Goal: Transaction & Acquisition: Purchase product/service

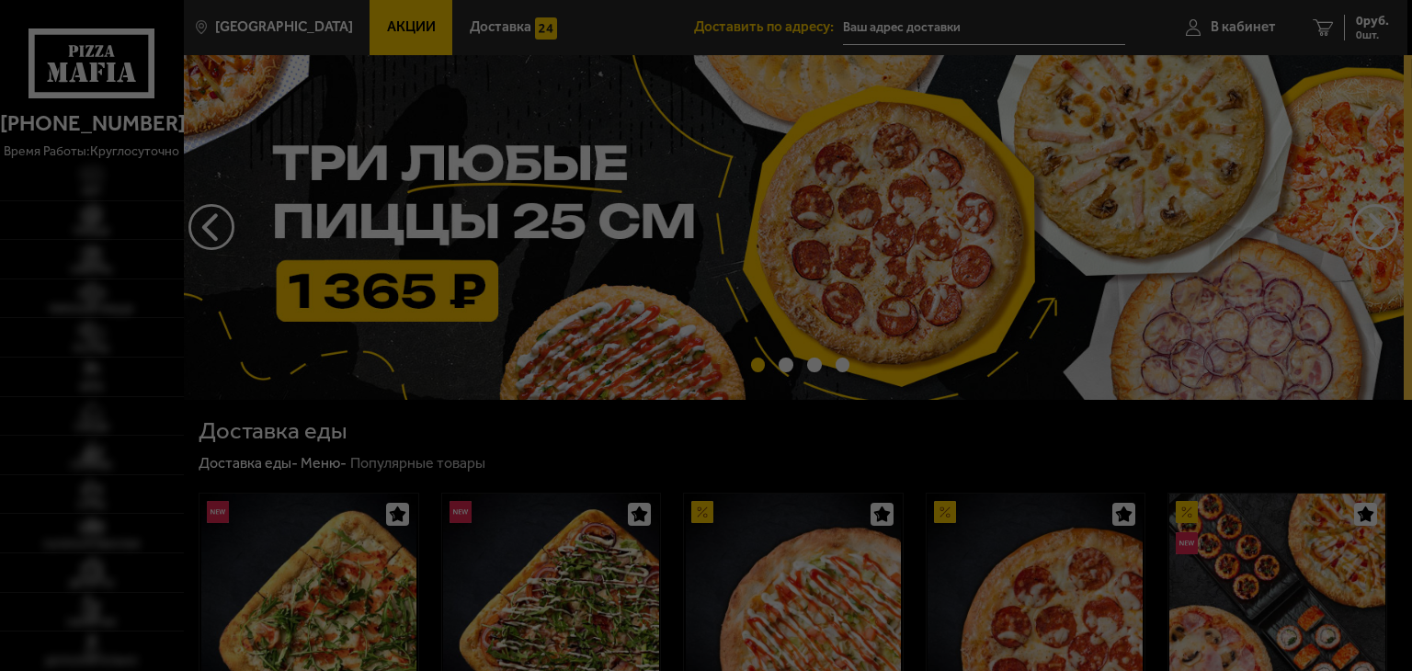
type input "Колпино, [STREET_ADDRESS]"
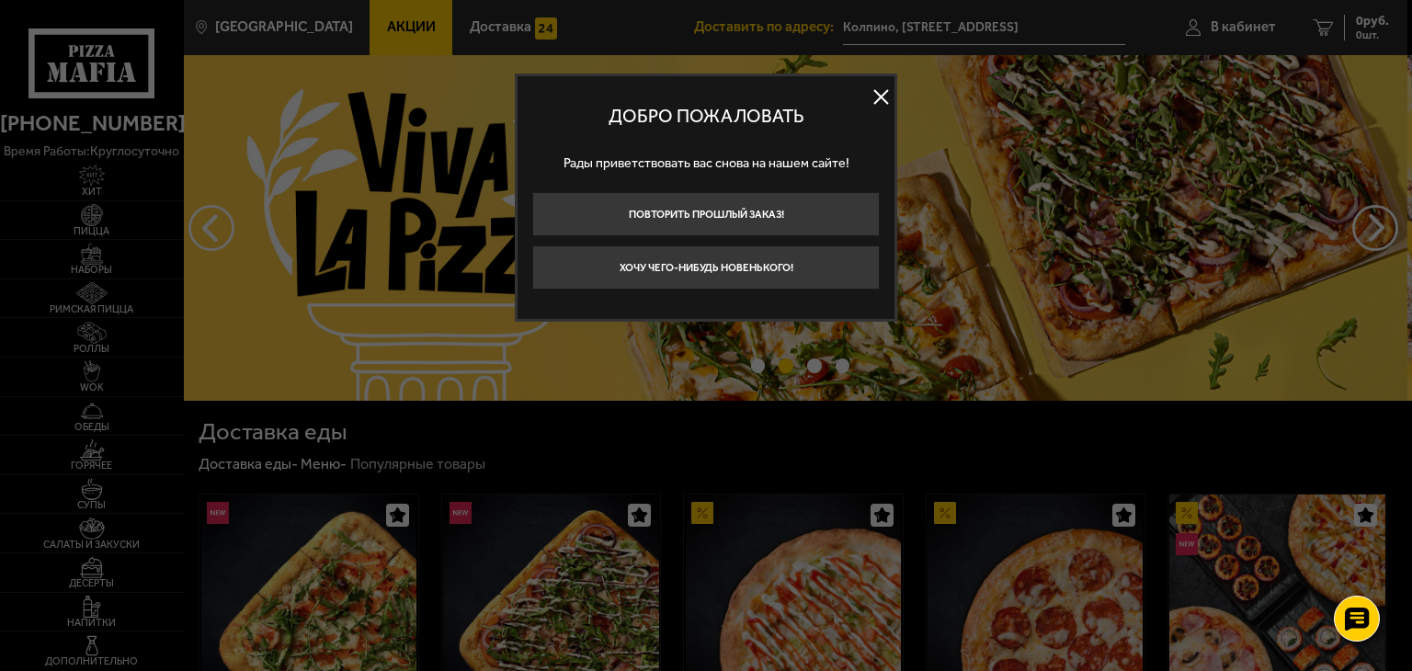
click at [877, 93] on button at bounding box center [881, 98] width 28 height 28
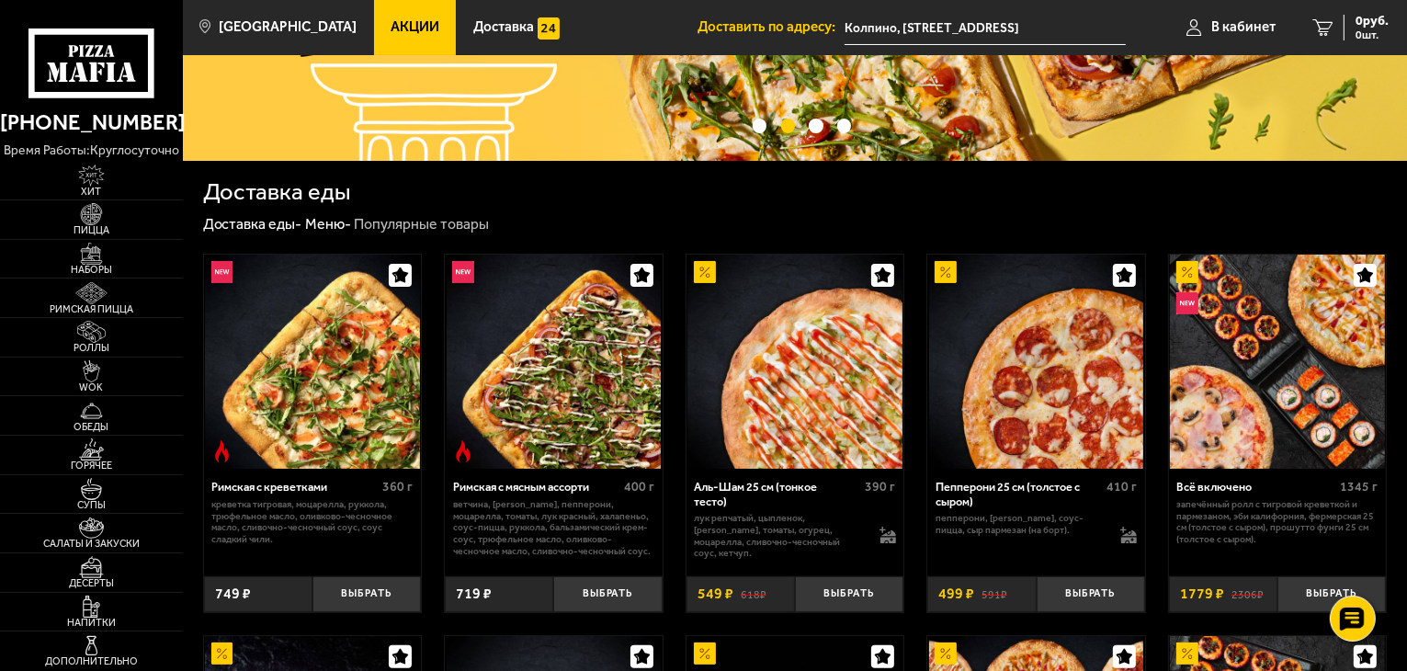
scroll to position [276, 0]
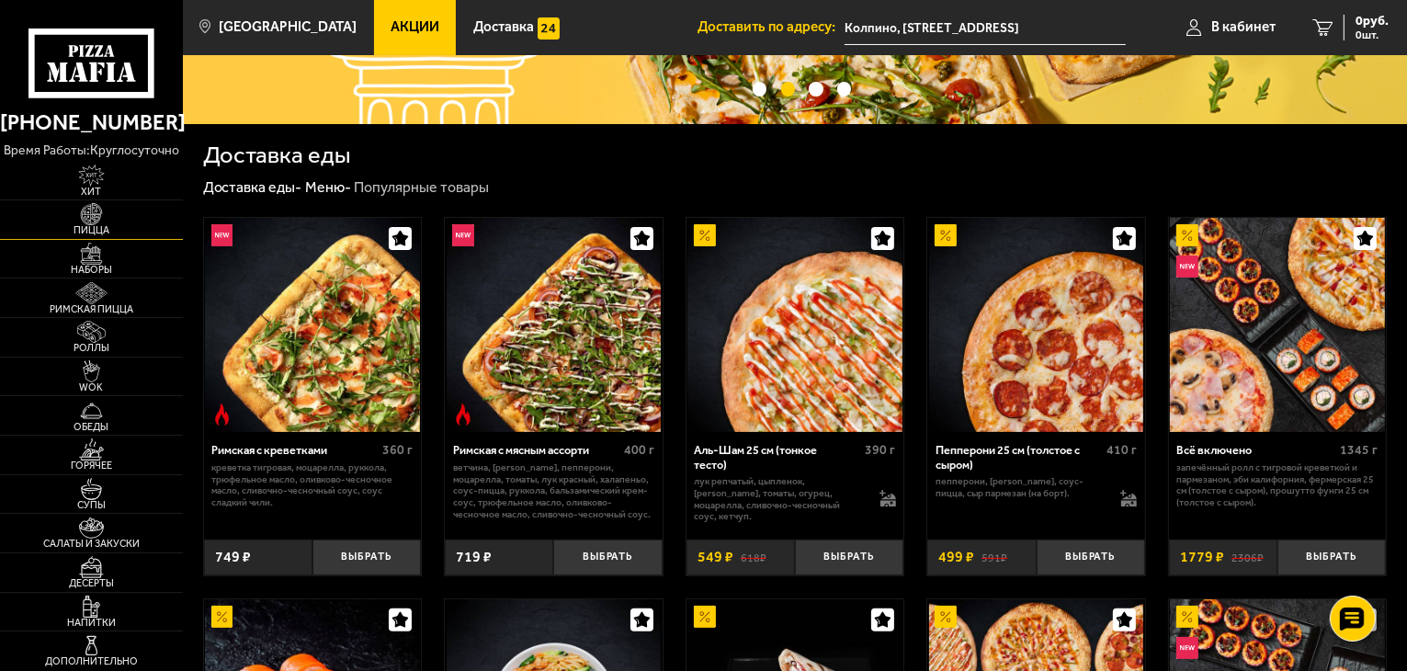
click at [108, 222] on img at bounding box center [91, 214] width 56 height 22
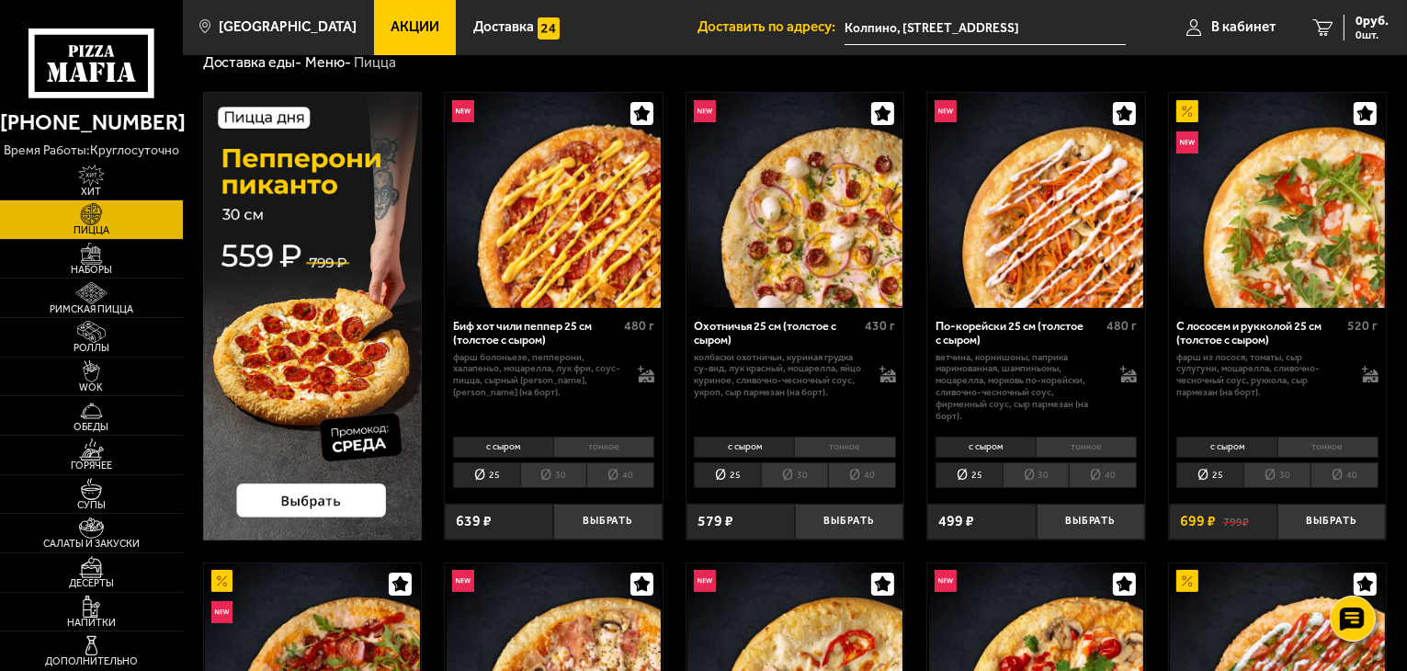
scroll to position [92, 0]
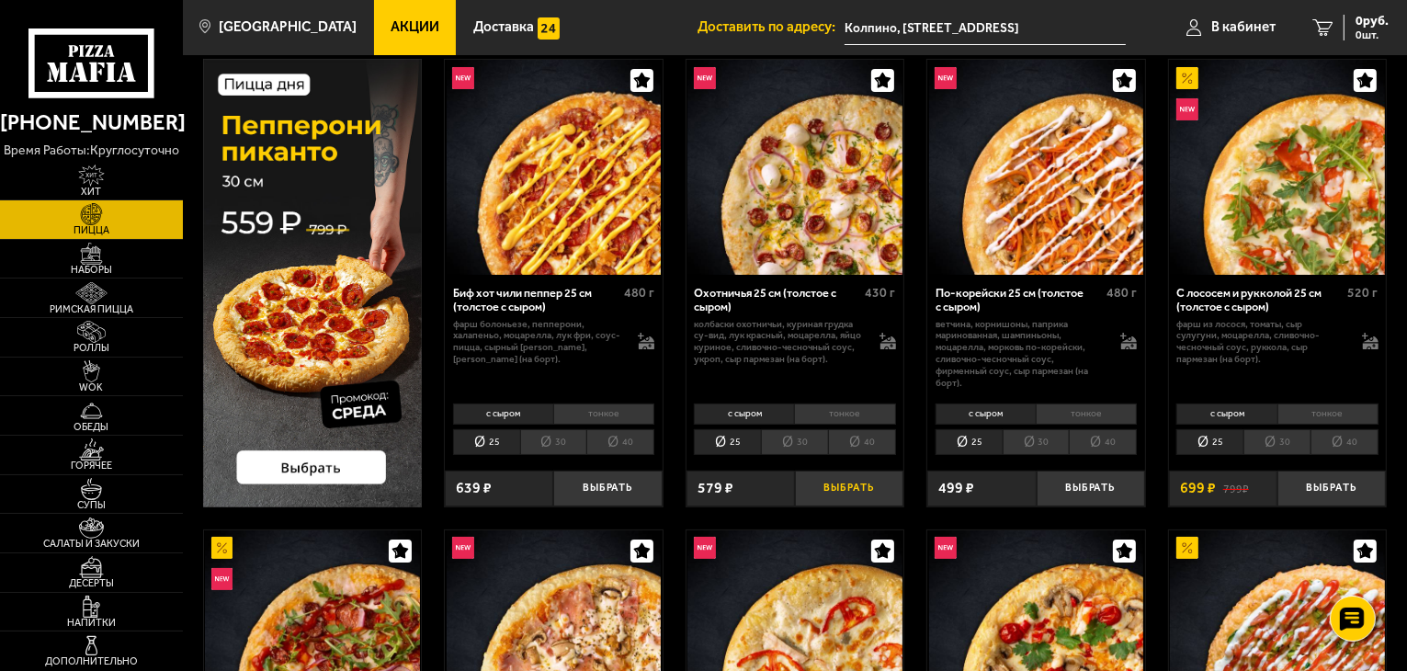
click at [821, 480] on button "Выбрать" at bounding box center [849, 489] width 108 height 36
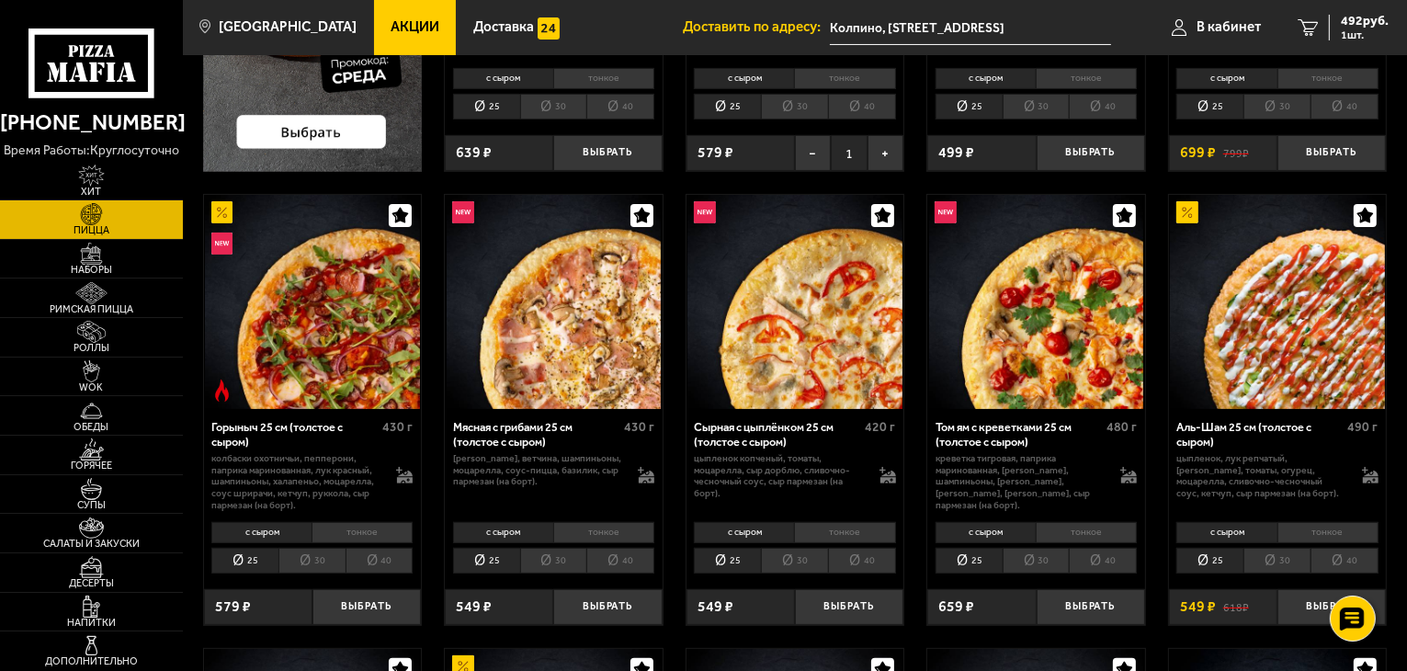
scroll to position [459, 0]
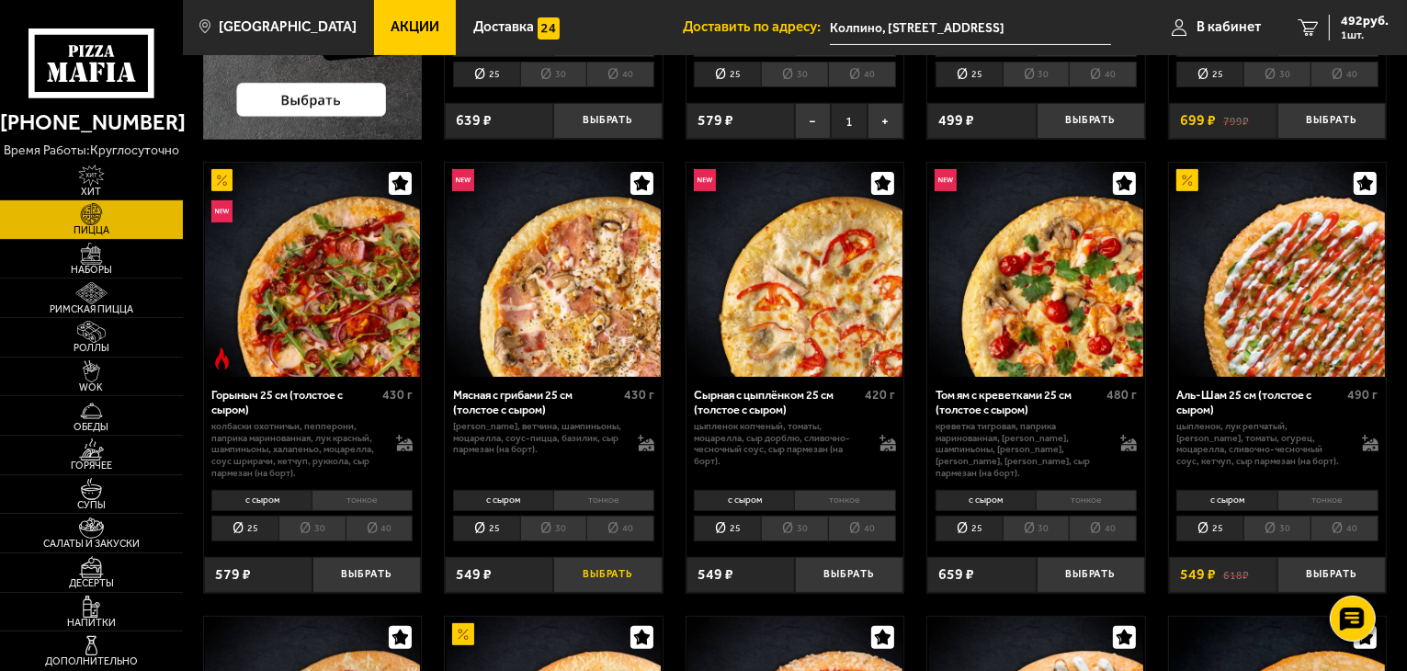
click at [586, 582] on button "Выбрать" at bounding box center [607, 575] width 108 height 36
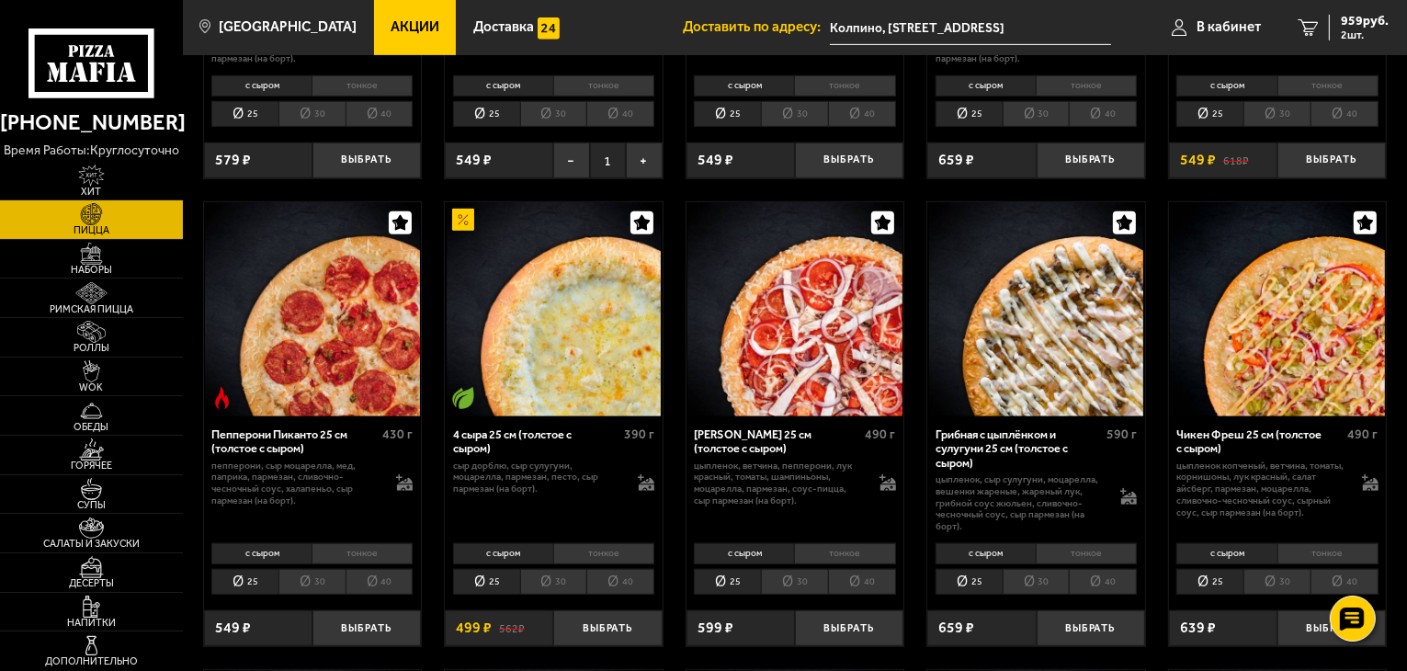
scroll to position [919, 0]
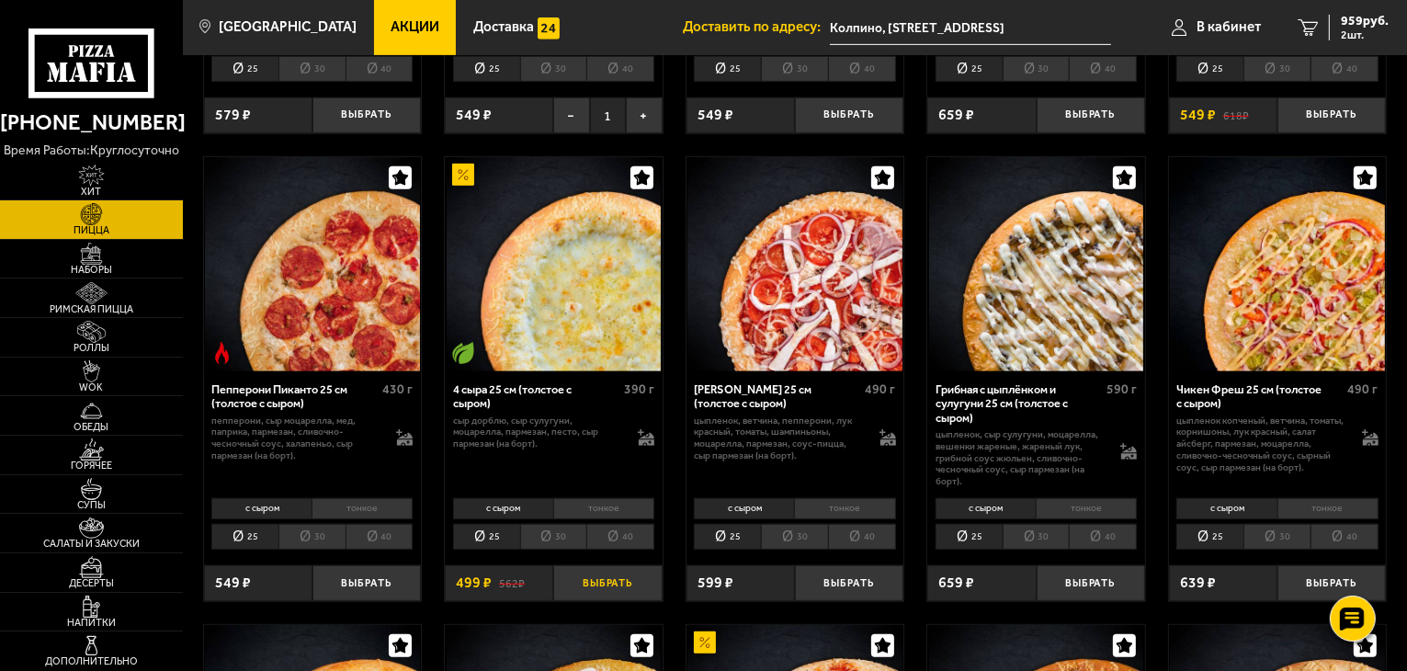
click at [592, 575] on button "Выбрать" at bounding box center [607, 583] width 108 height 36
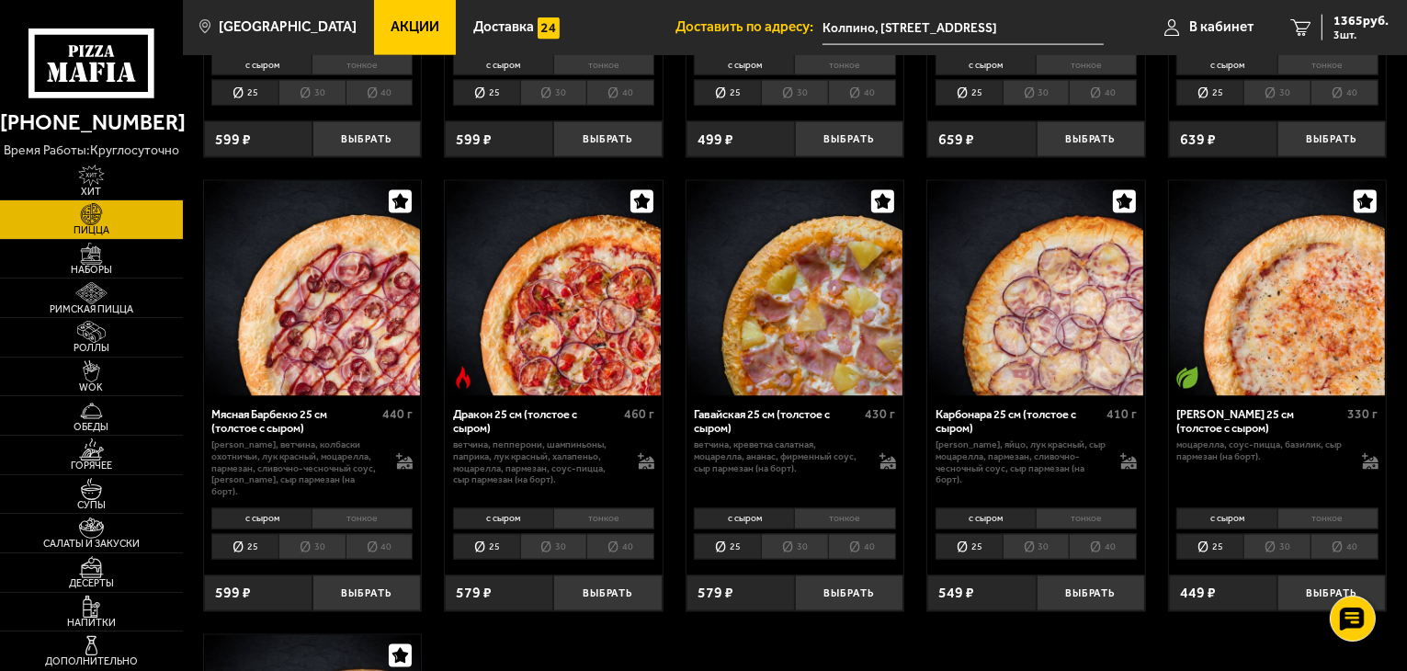
scroll to position [2757, 0]
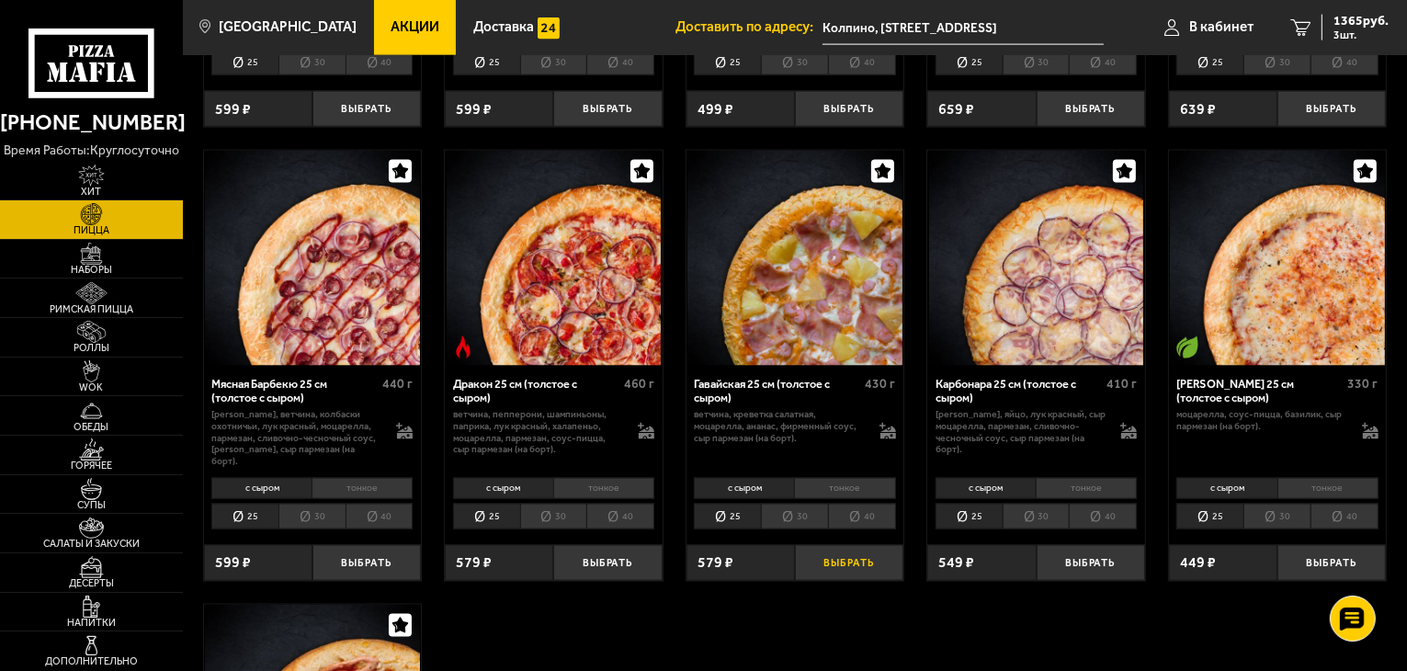
click at [859, 555] on button "Выбрать" at bounding box center [849, 563] width 108 height 36
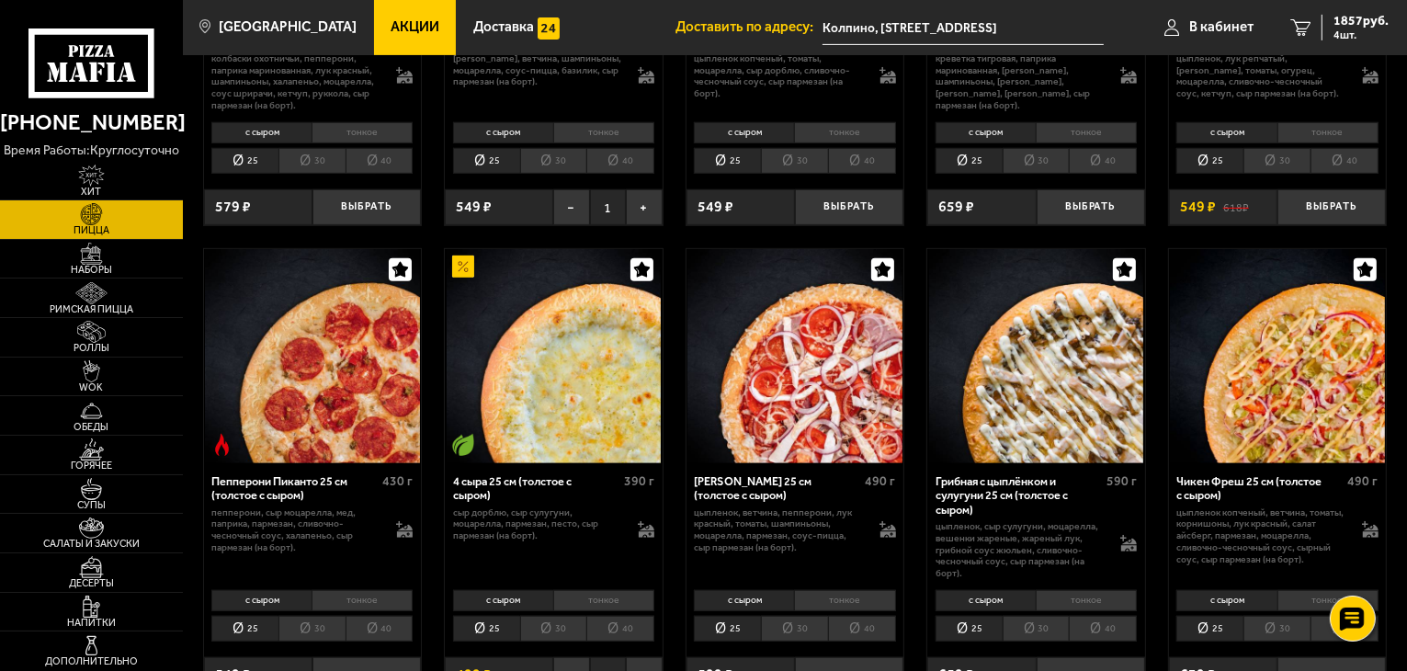
scroll to position [919, 0]
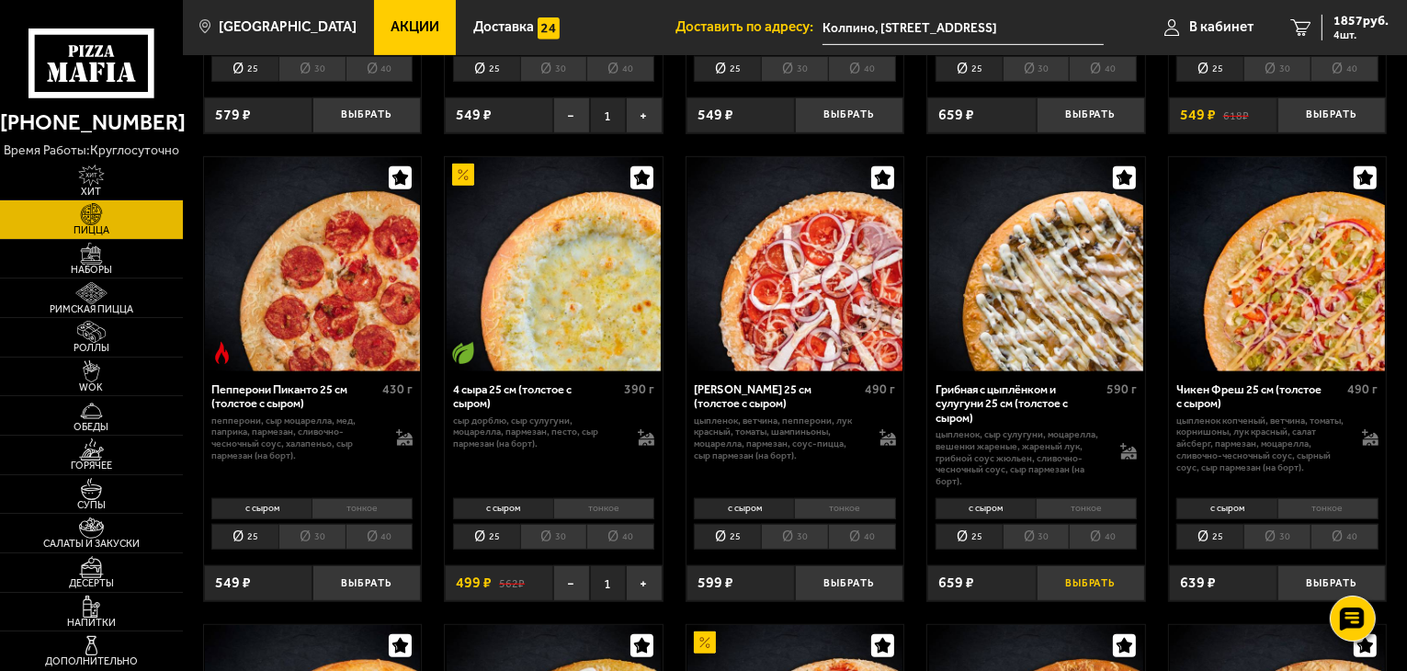
click at [1072, 582] on button "Выбрать" at bounding box center [1091, 583] width 108 height 36
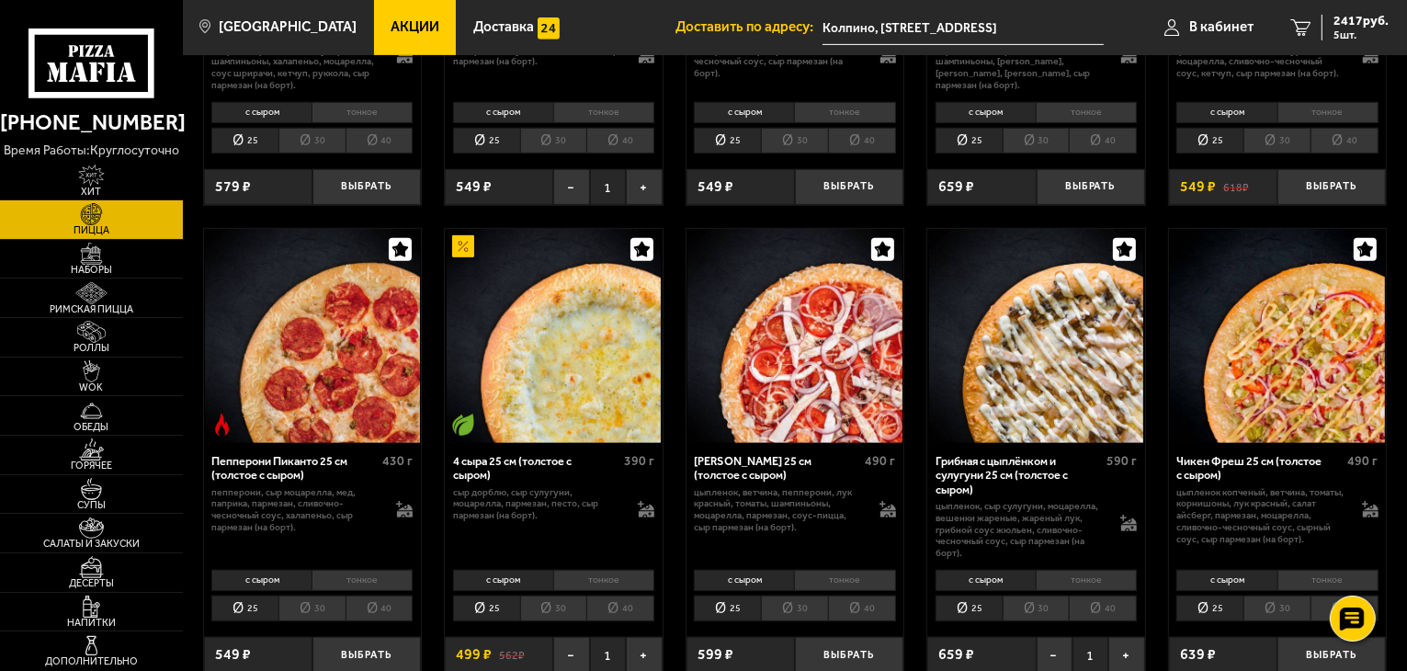
scroll to position [735, 0]
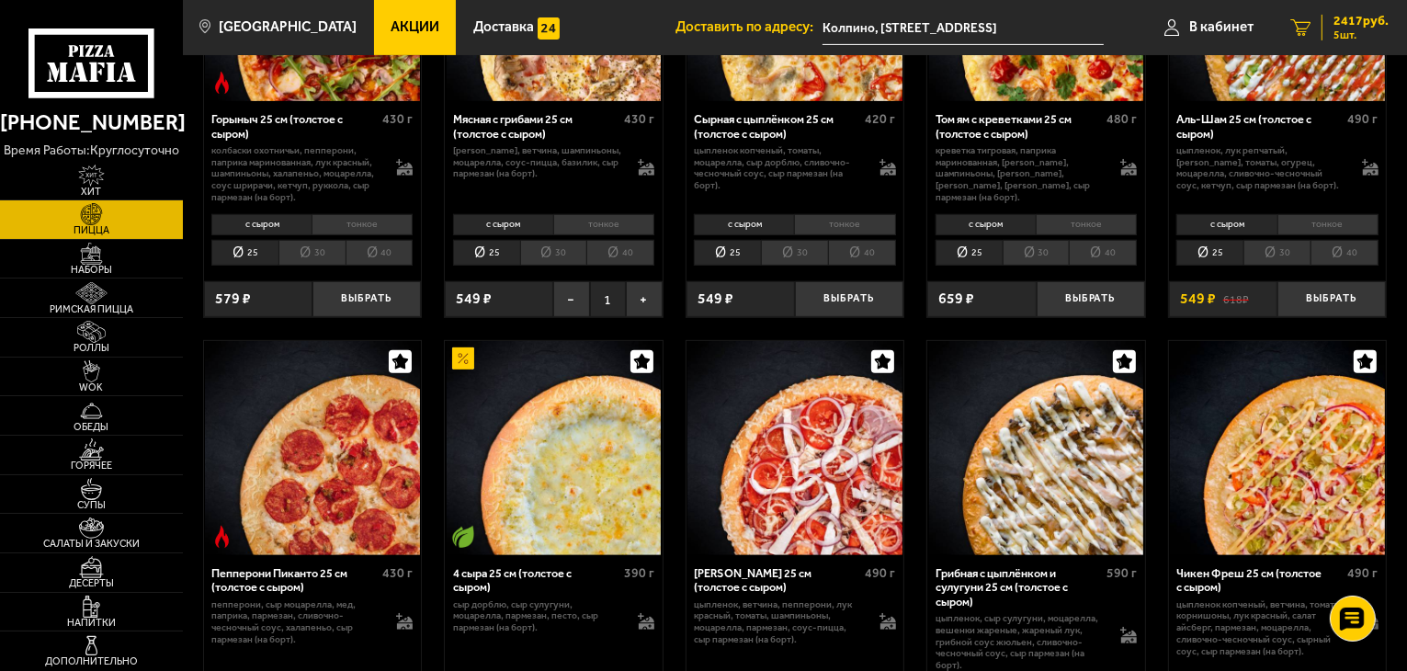
click at [1355, 29] on span "5 шт." at bounding box center [1360, 34] width 55 height 11
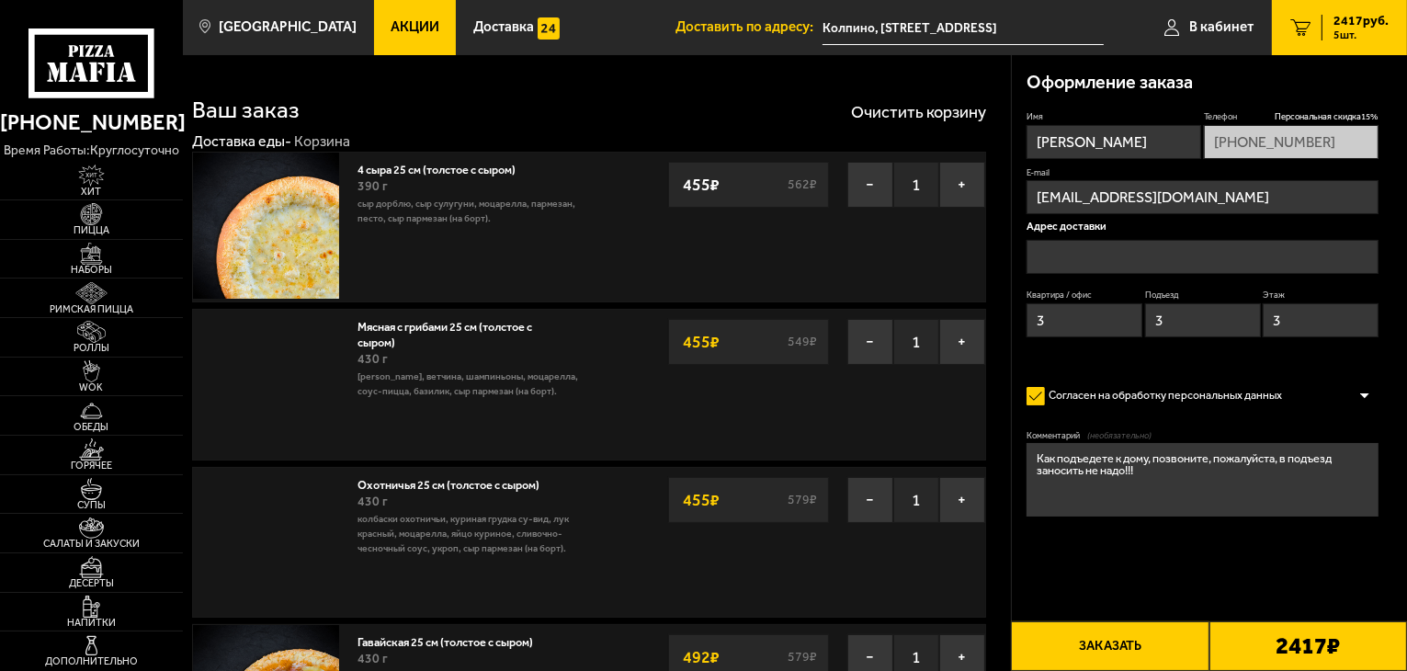
type input "Колпино, [STREET_ADDRESS]"
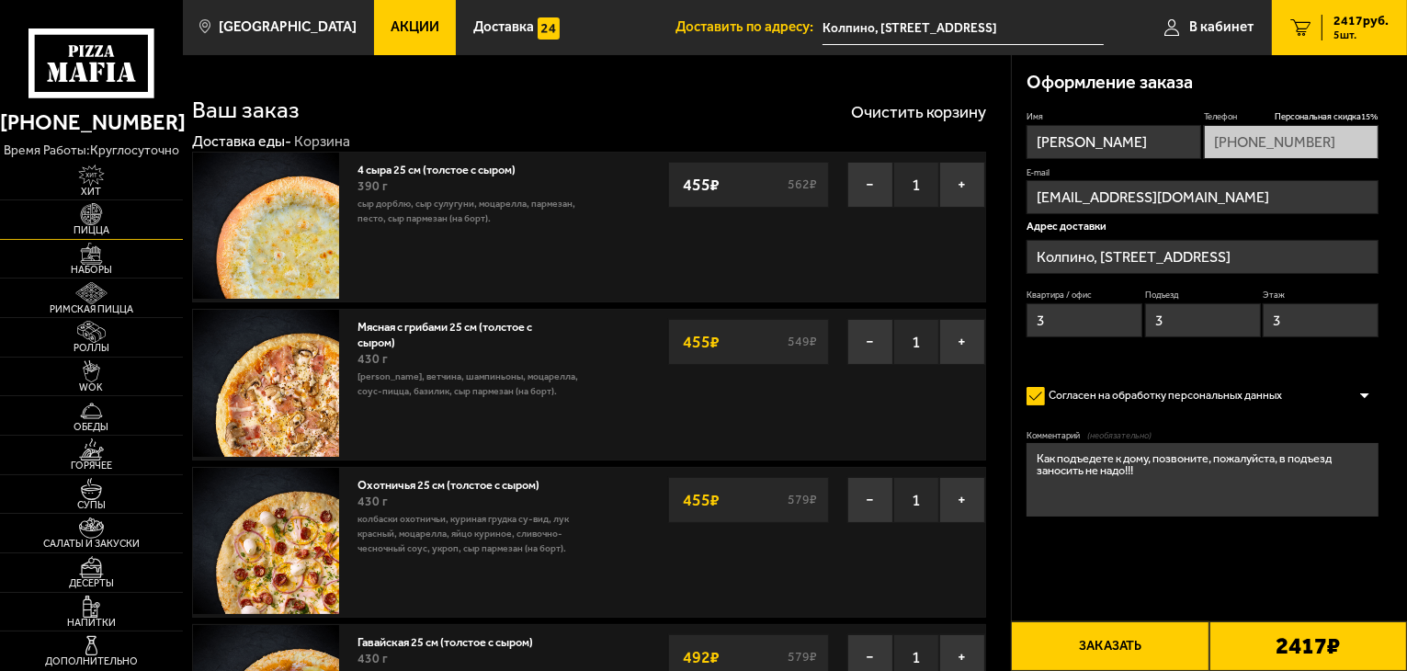
click at [101, 217] on img at bounding box center [91, 214] width 56 height 22
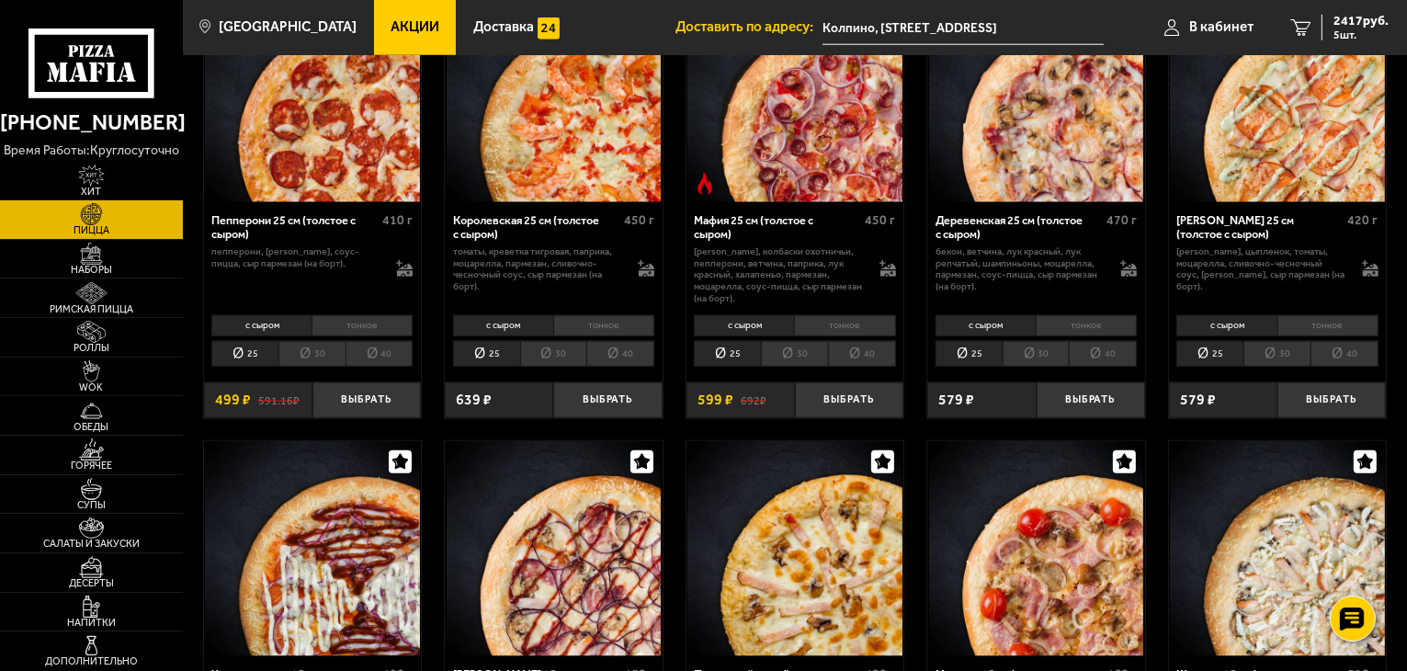
scroll to position [2022, 0]
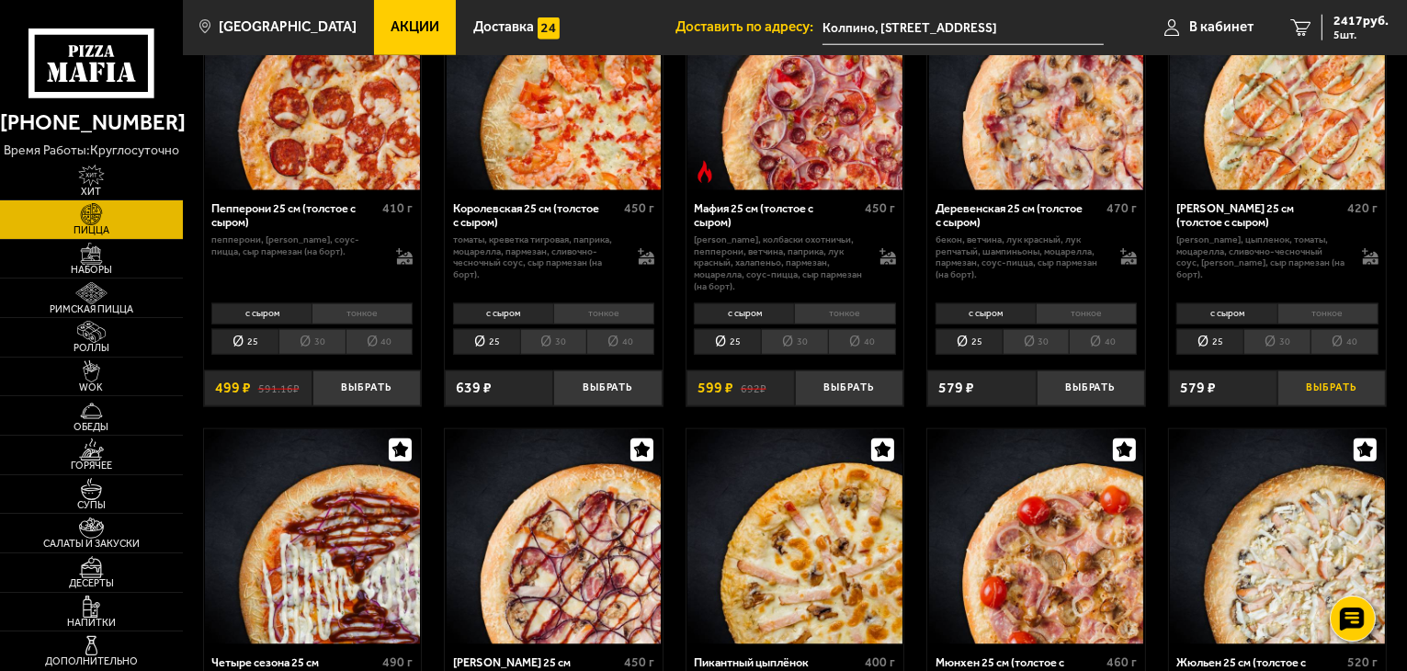
click at [1319, 383] on button "Выбрать" at bounding box center [1331, 388] width 108 height 36
click at [1364, 17] on span "2730 руб." at bounding box center [1360, 21] width 55 height 13
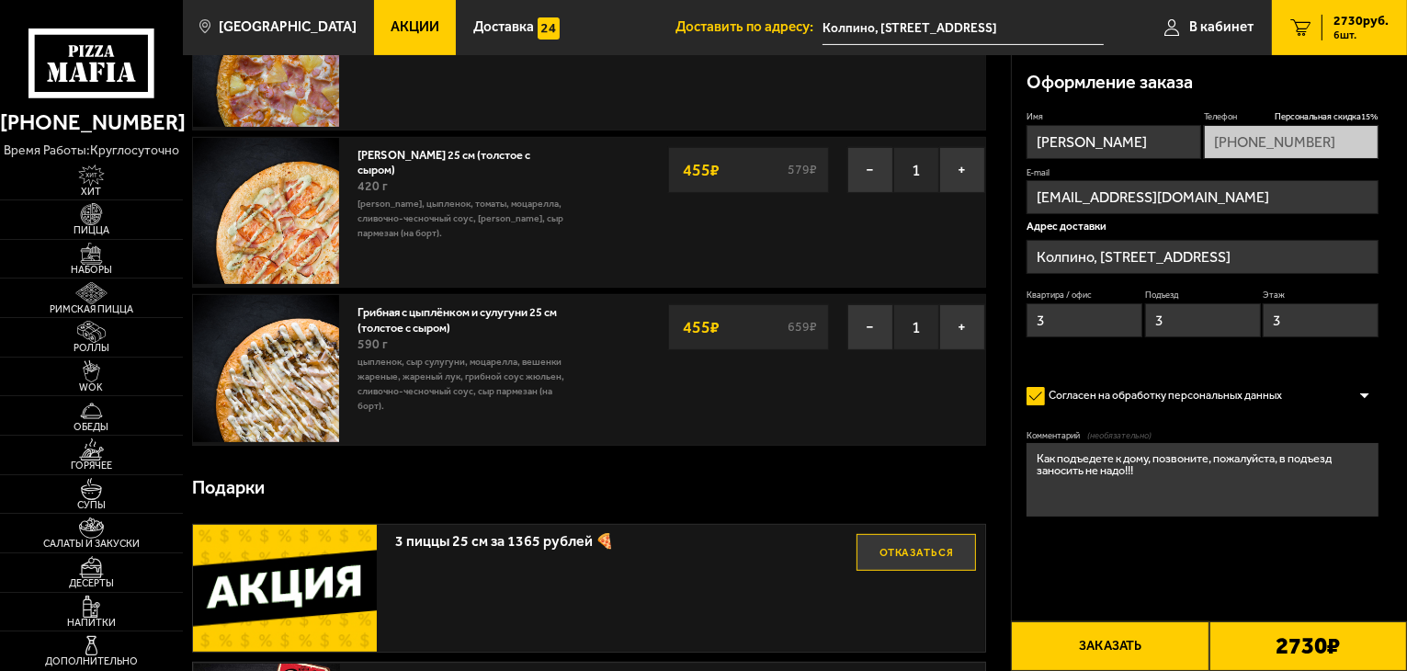
scroll to position [735, 0]
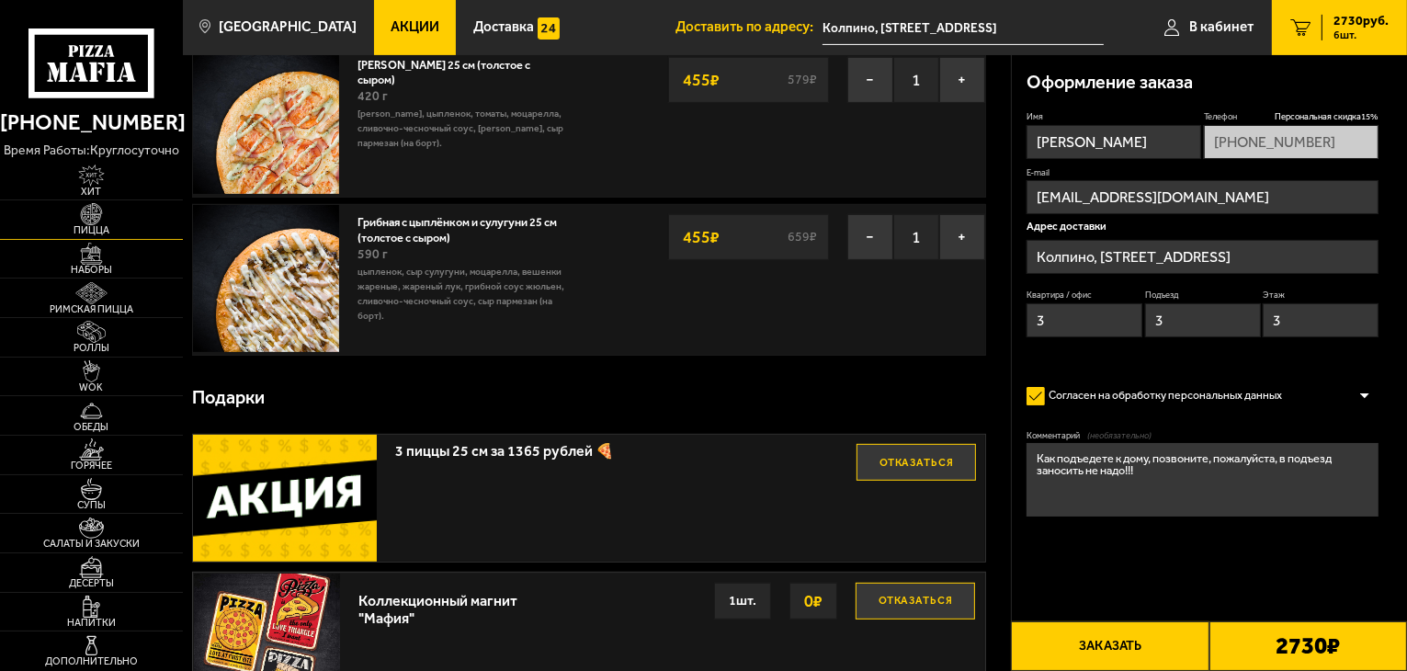
click at [117, 221] on img at bounding box center [91, 214] width 56 height 22
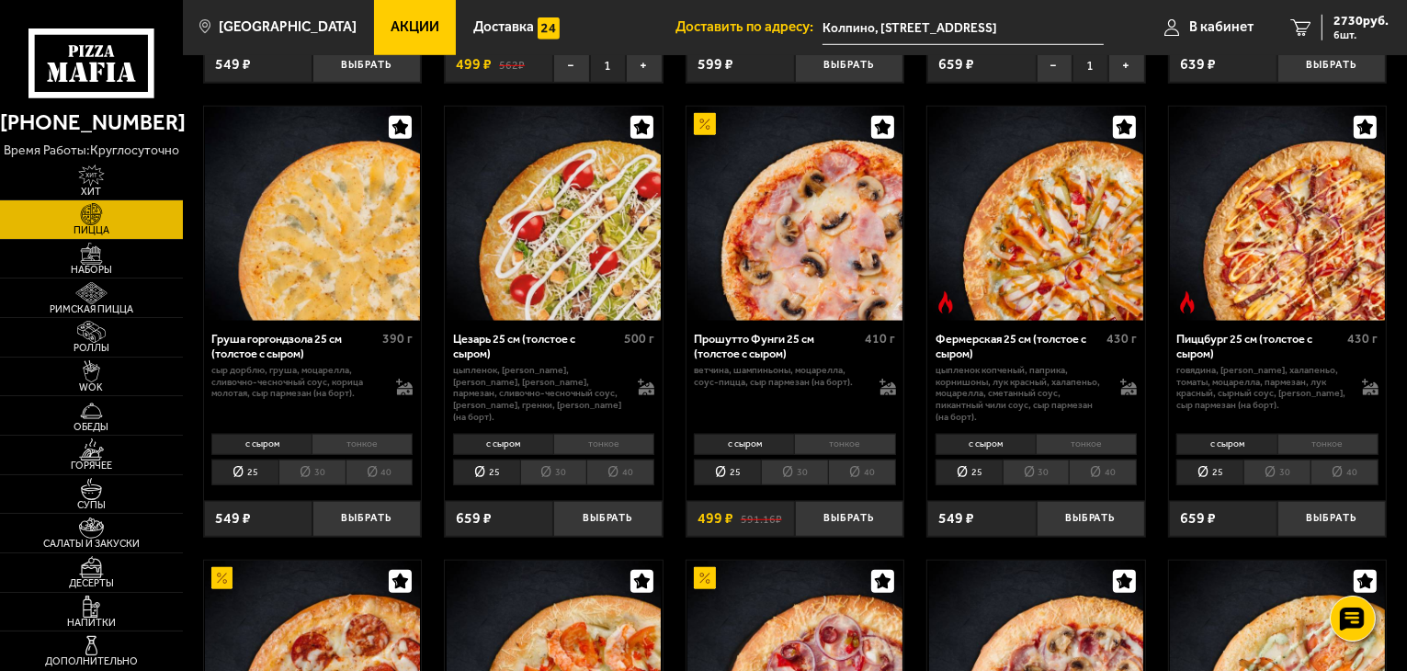
scroll to position [1470, 0]
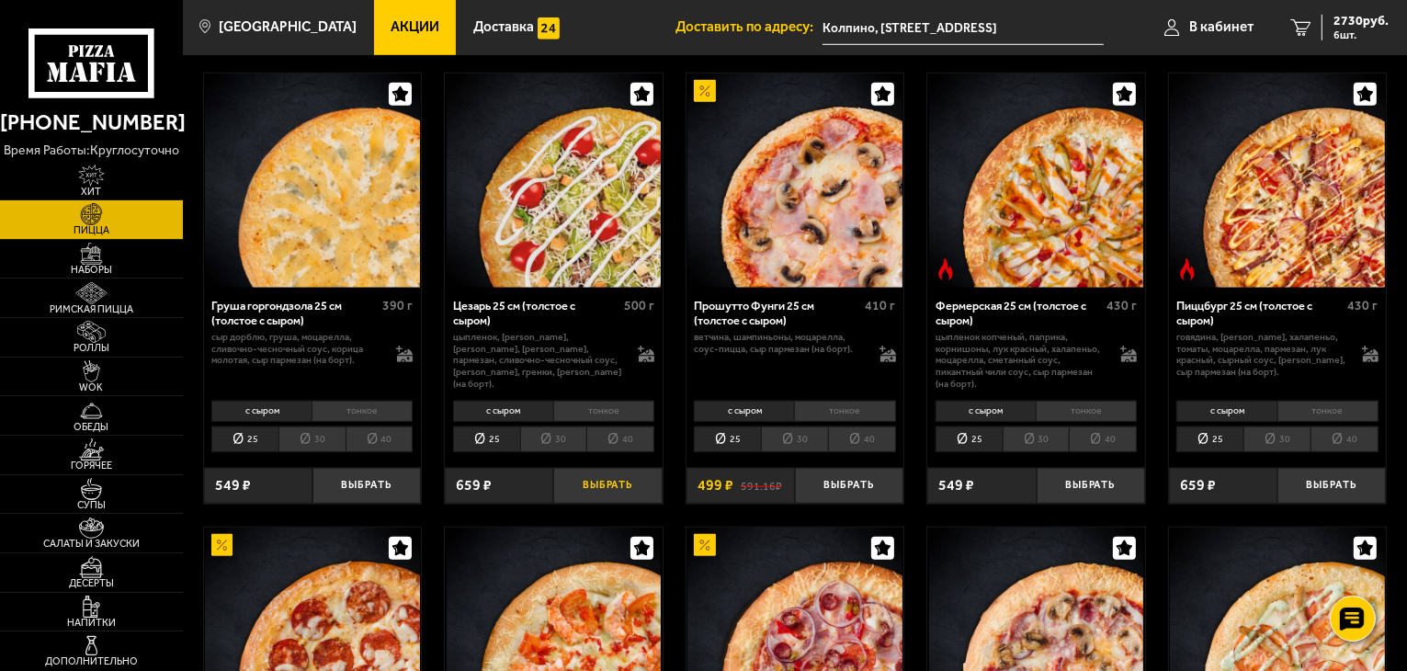
click at [607, 483] on button "Выбрать" at bounding box center [607, 486] width 108 height 36
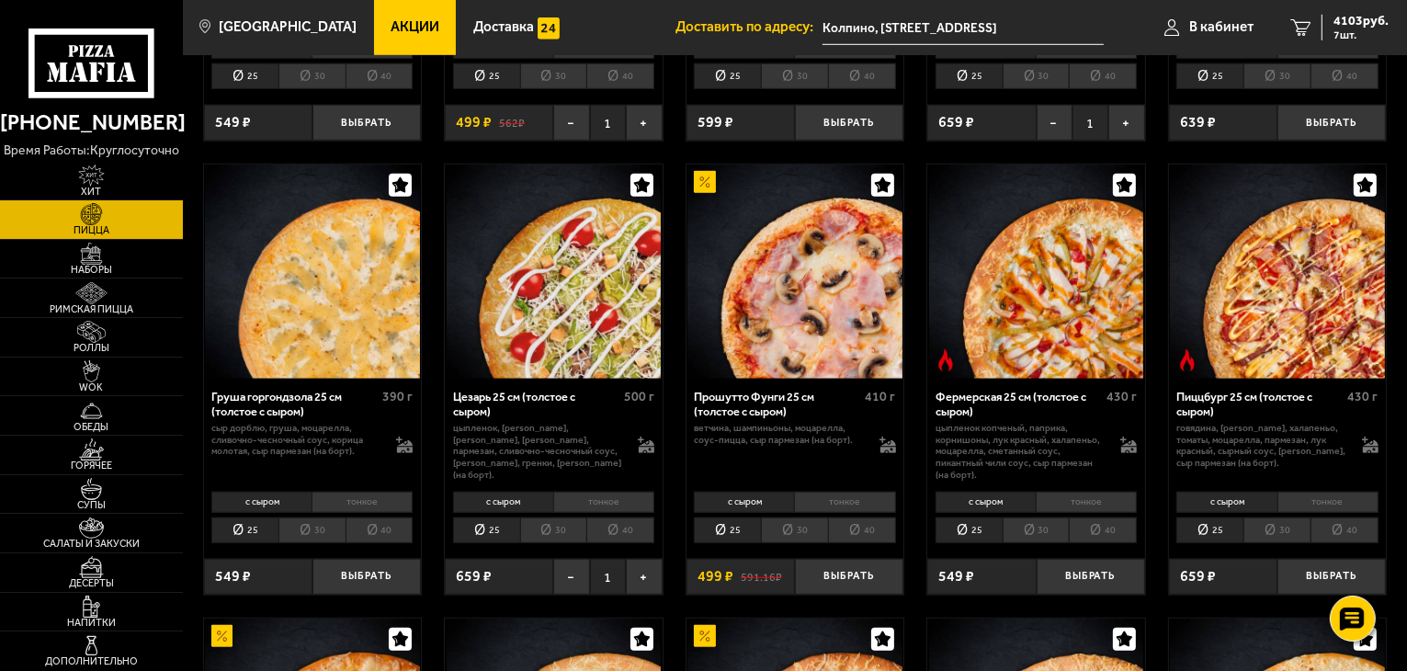
scroll to position [1378, 0]
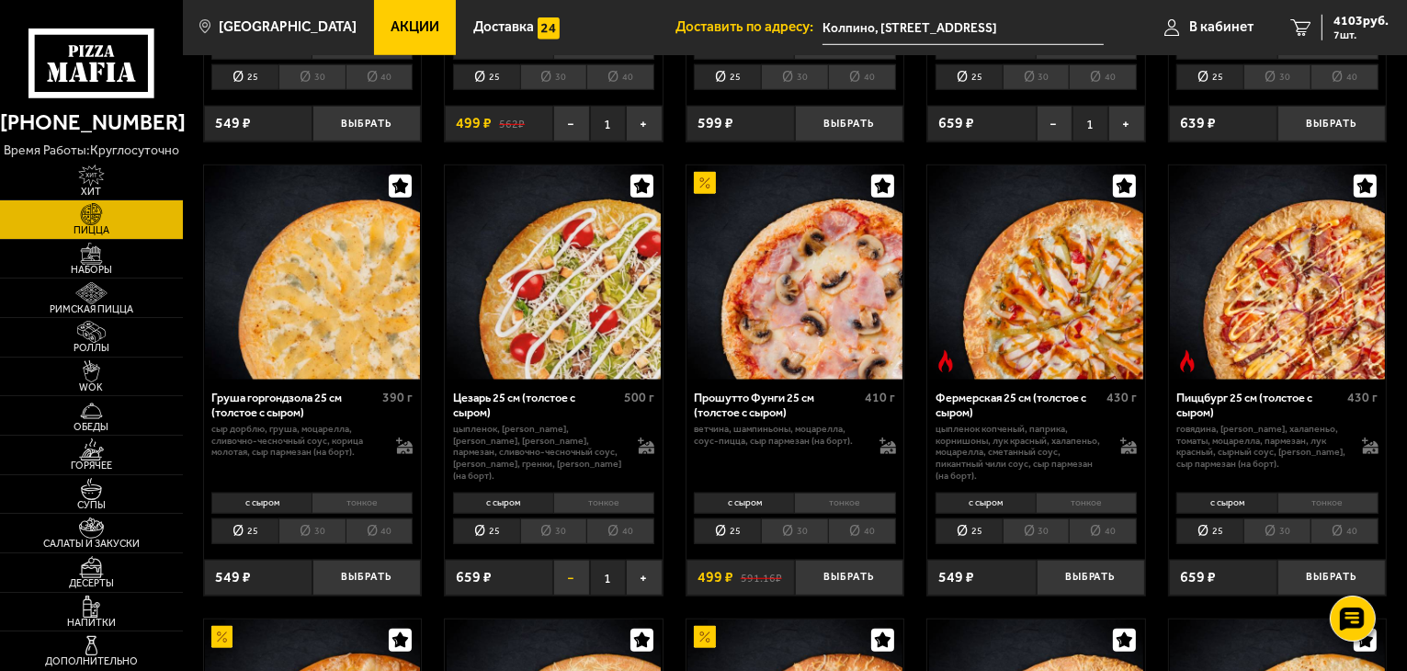
click at [570, 584] on button "−" at bounding box center [571, 578] width 36 height 36
click at [564, 581] on button "−" at bounding box center [571, 578] width 36 height 36
click at [577, 573] on button "−" at bounding box center [571, 578] width 36 height 36
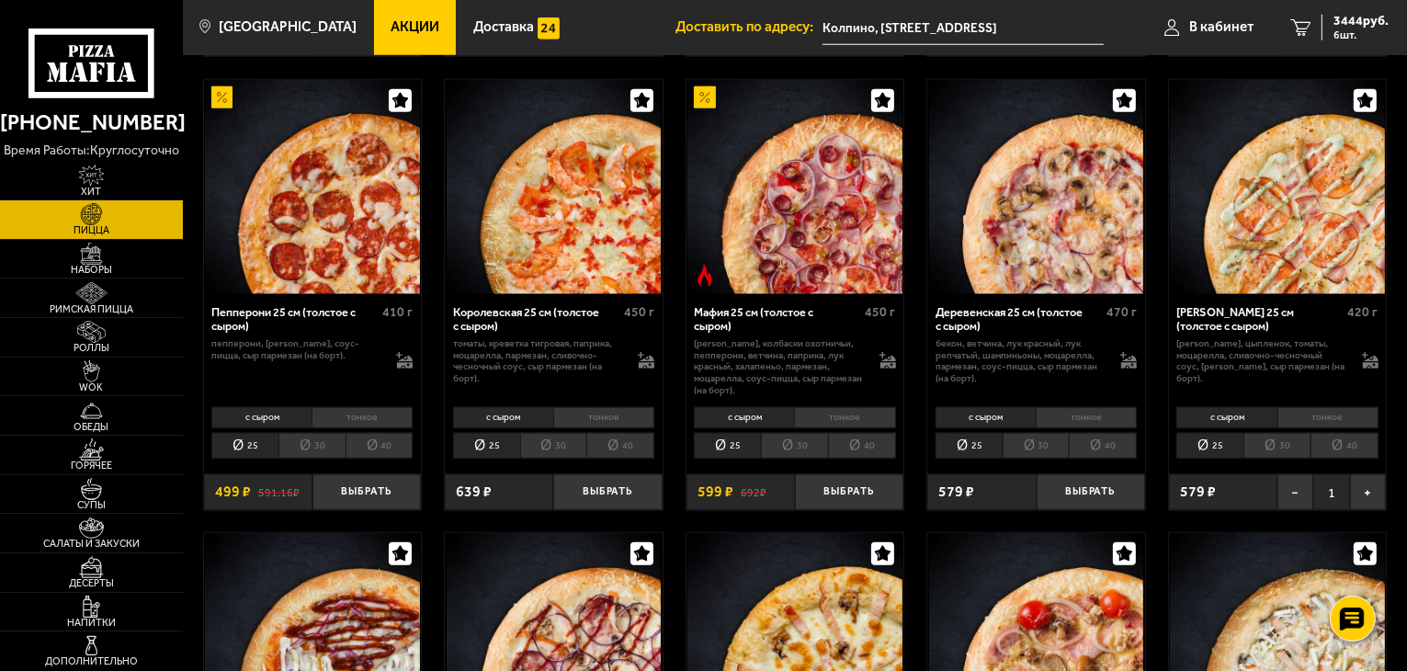
scroll to position [1930, 0]
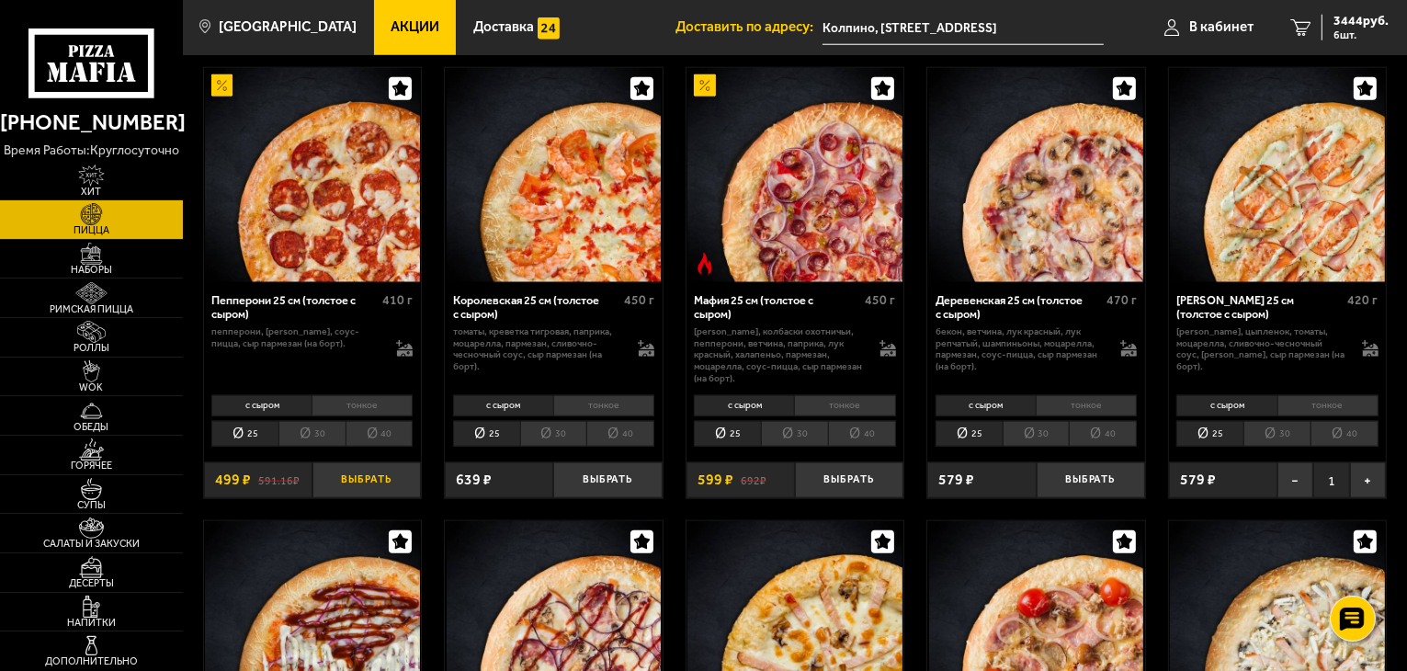
click at [358, 478] on button "Выбрать" at bounding box center [366, 480] width 108 height 36
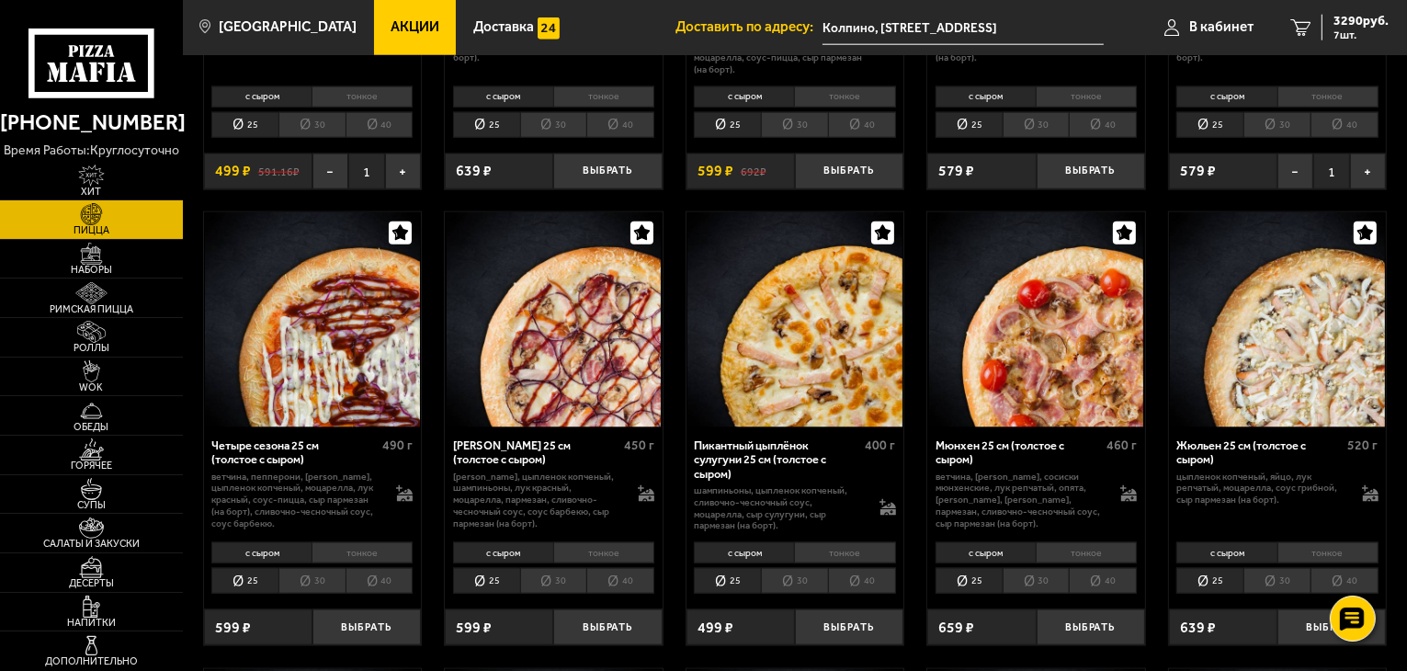
scroll to position [2297, 0]
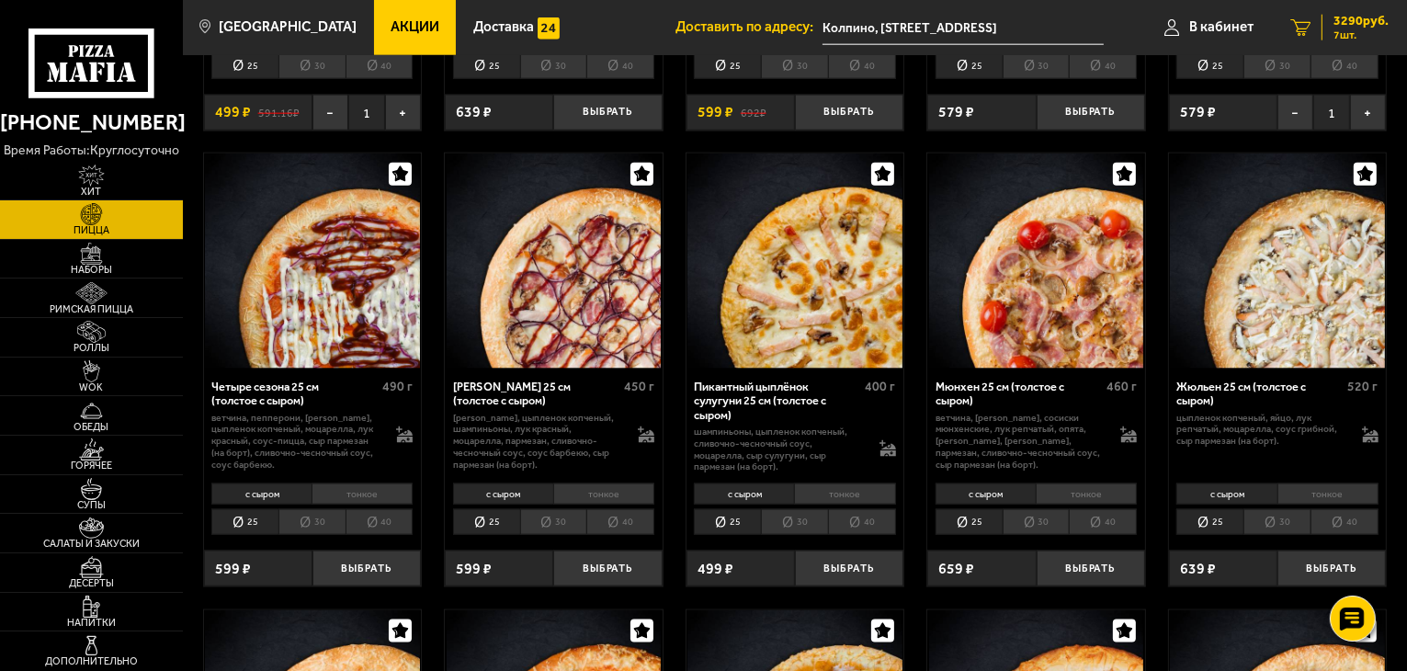
click at [1360, 30] on span "7 шт." at bounding box center [1360, 34] width 55 height 11
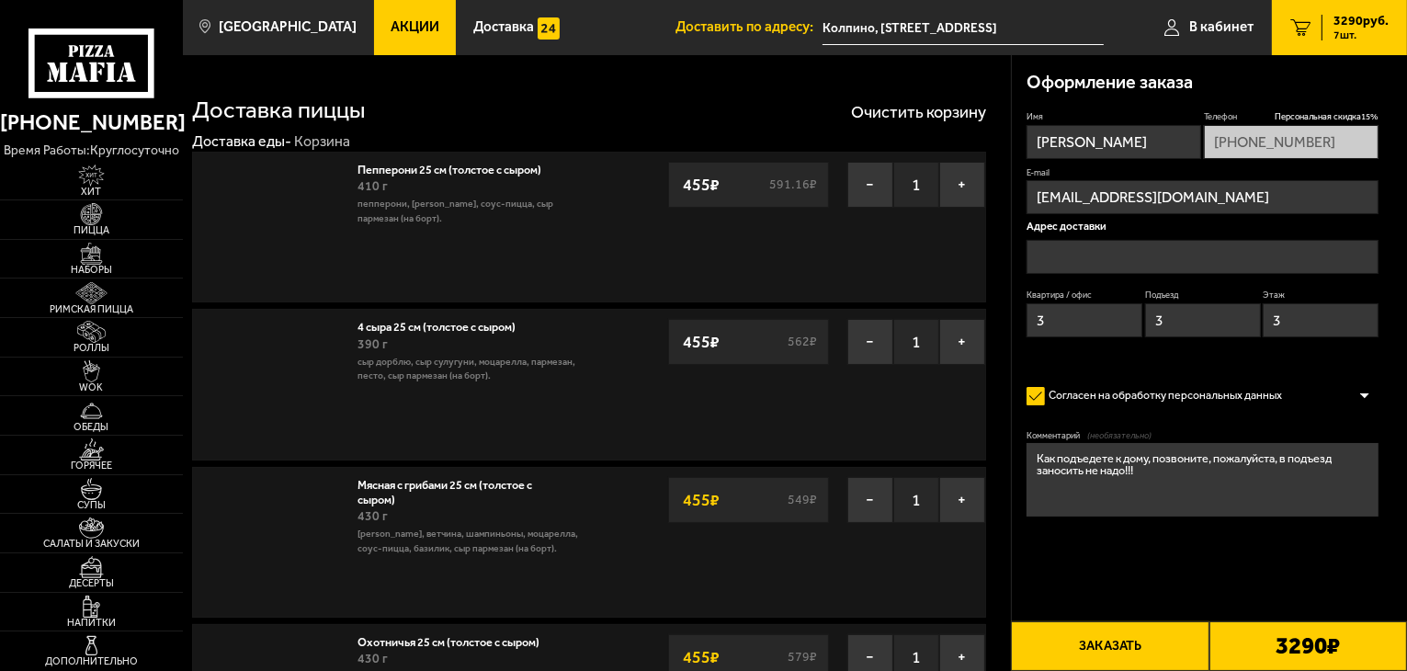
type input "Колпино, [STREET_ADDRESS]"
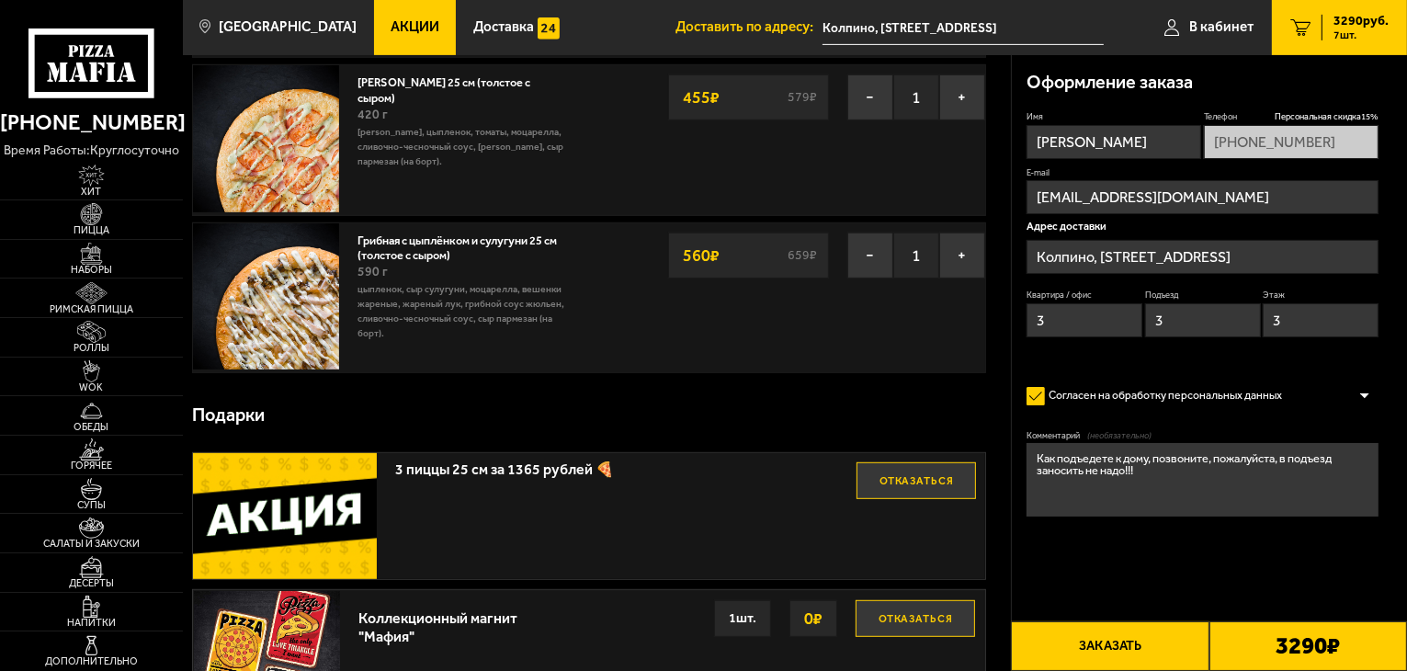
scroll to position [919, 0]
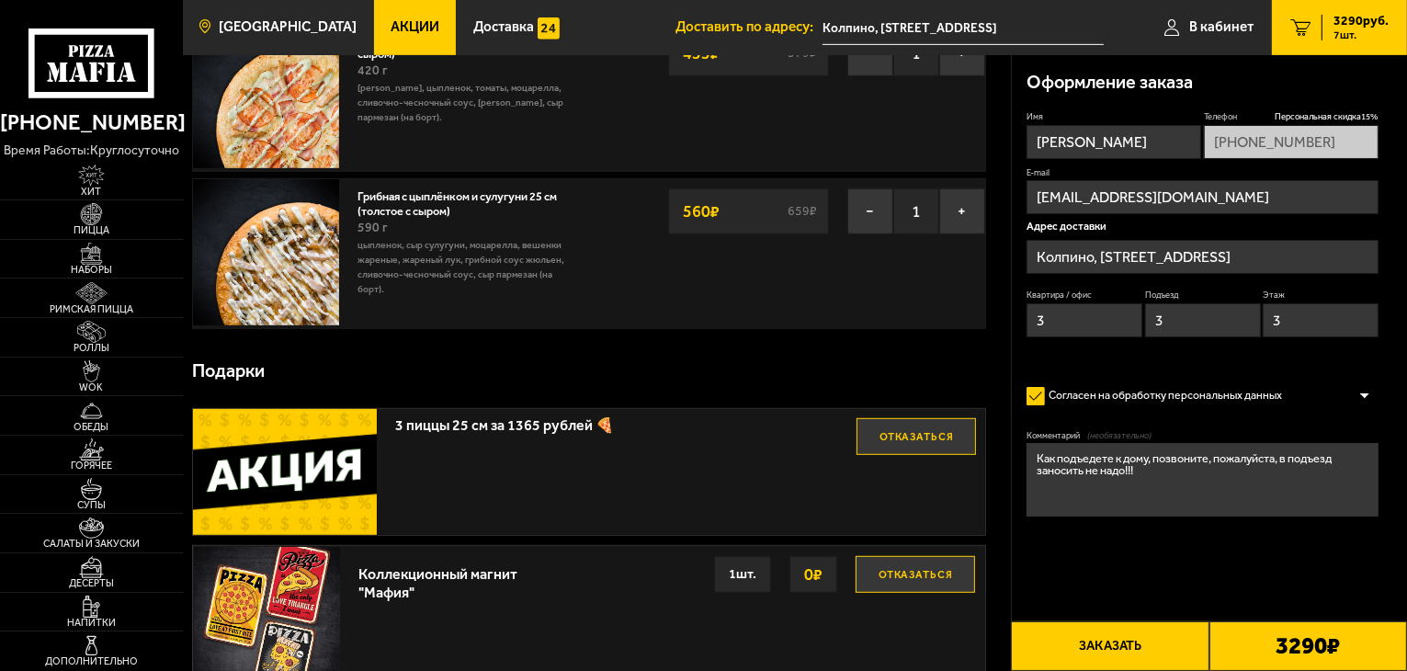
click at [287, 17] on link "[GEOGRAPHIC_DATA]" at bounding box center [278, 27] width 190 height 55
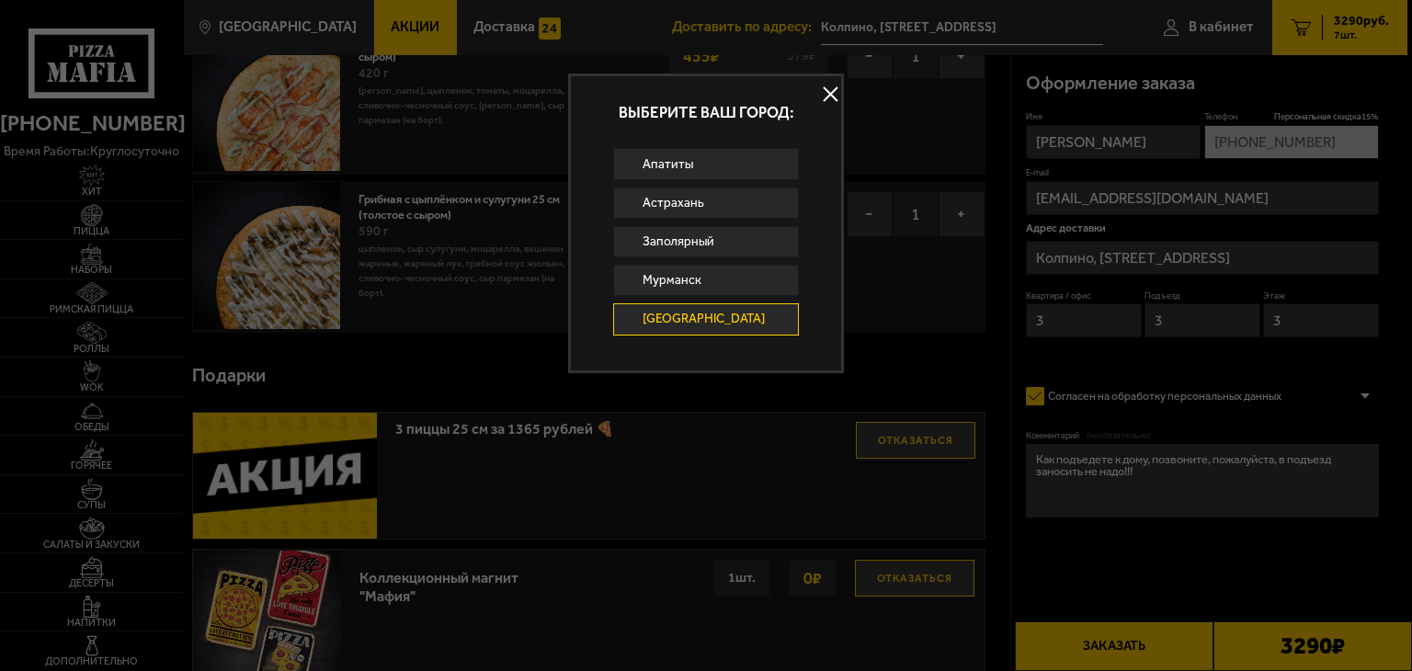
click at [831, 93] on button at bounding box center [830, 95] width 28 height 28
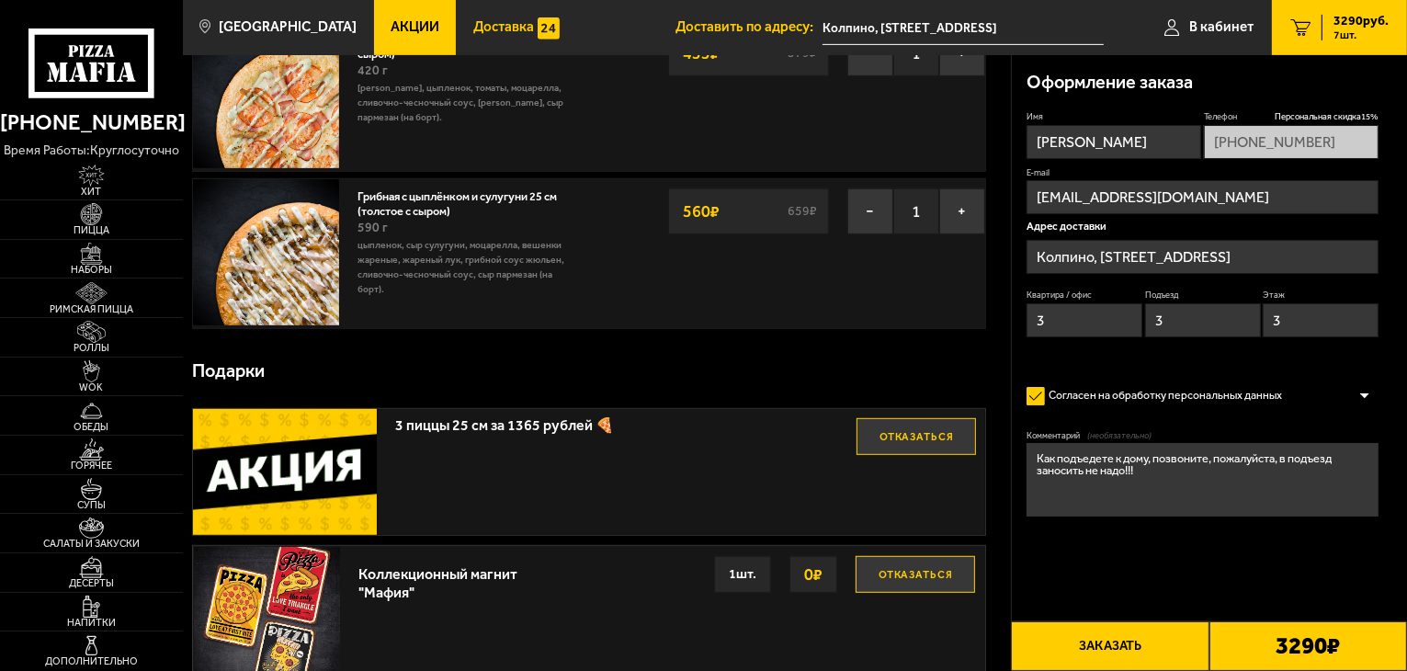
click at [481, 31] on span "Доставка" at bounding box center [503, 27] width 61 height 14
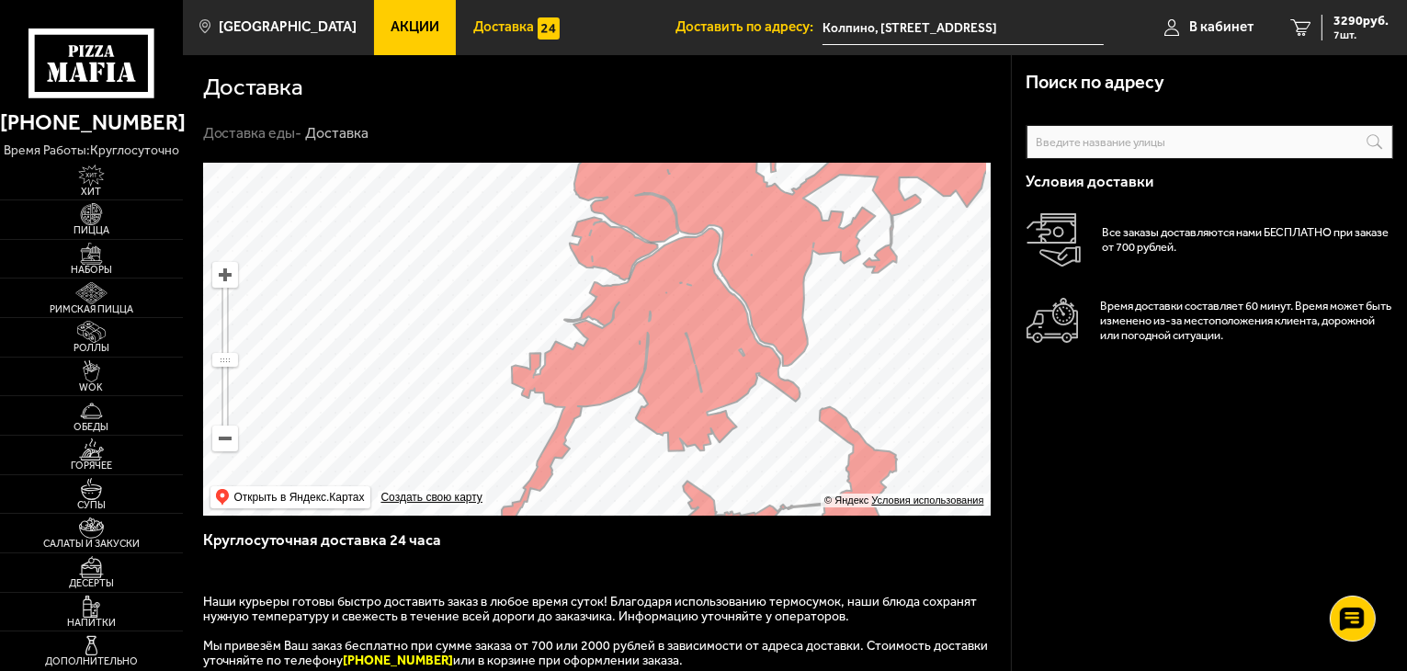
drag, startPoint x: 790, startPoint y: 386, endPoint x: 549, endPoint y: 344, distance: 245.4
click at [549, 344] on ymaps at bounding box center [597, 339] width 788 height 353
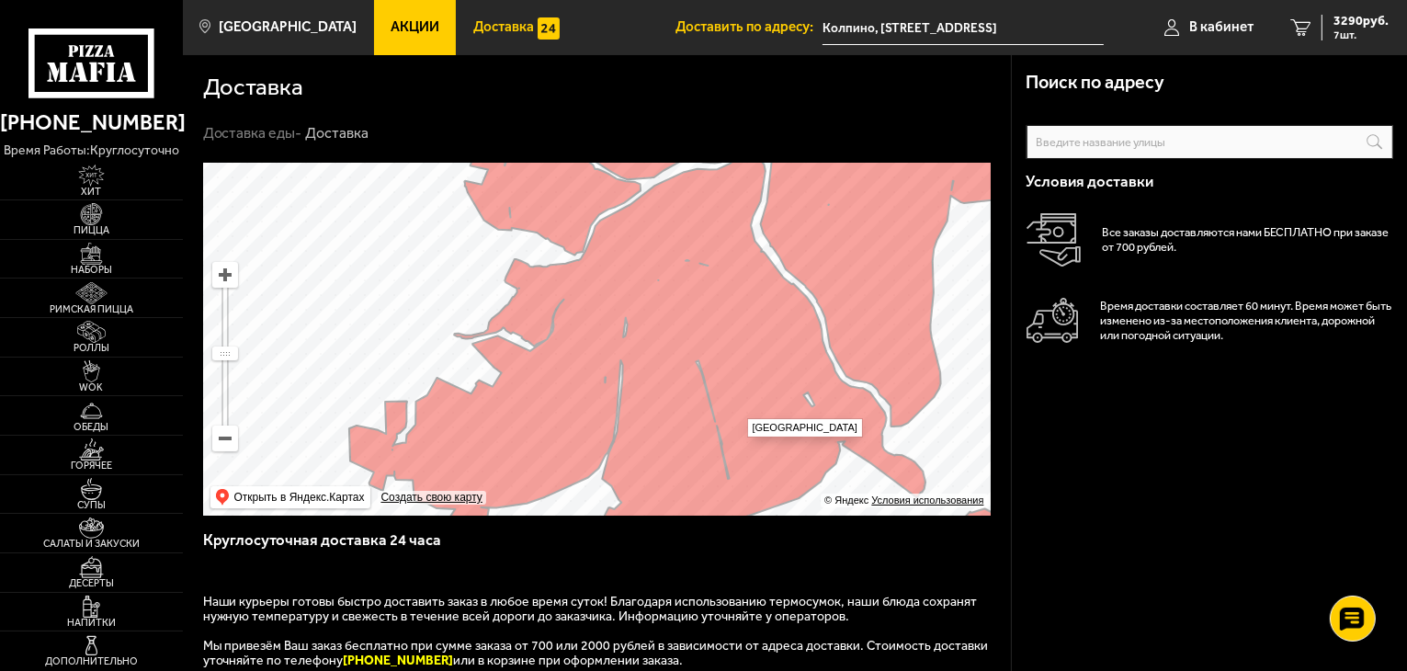
click at [738, 409] on ymaps at bounding box center [597, 339] width 788 height 353
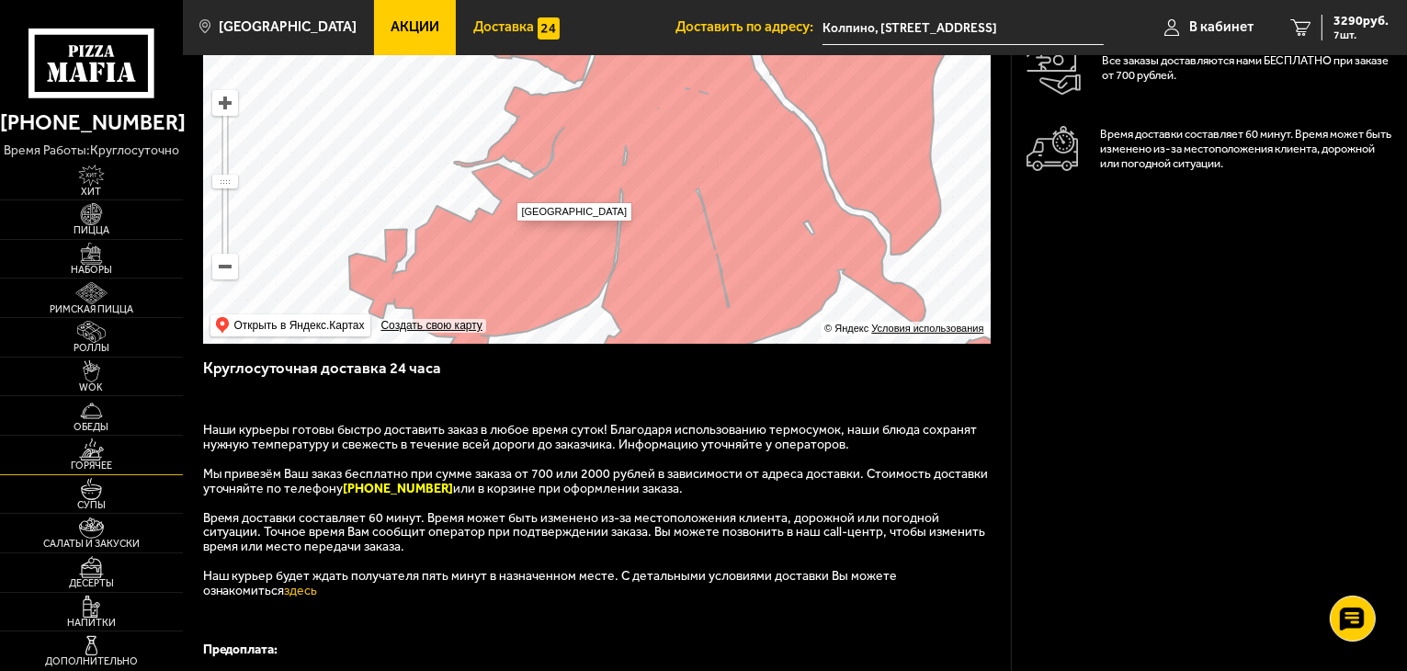
scroll to position [276, 0]
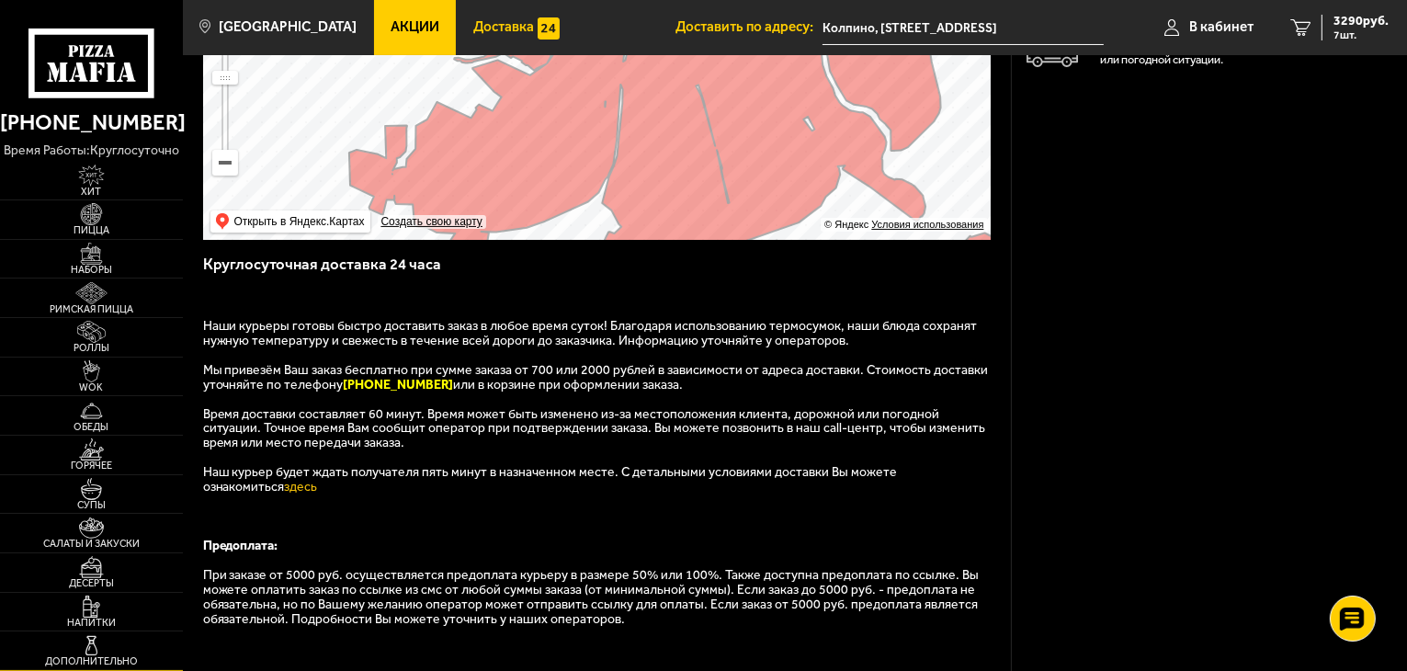
click at [88, 650] on img at bounding box center [91, 646] width 56 height 22
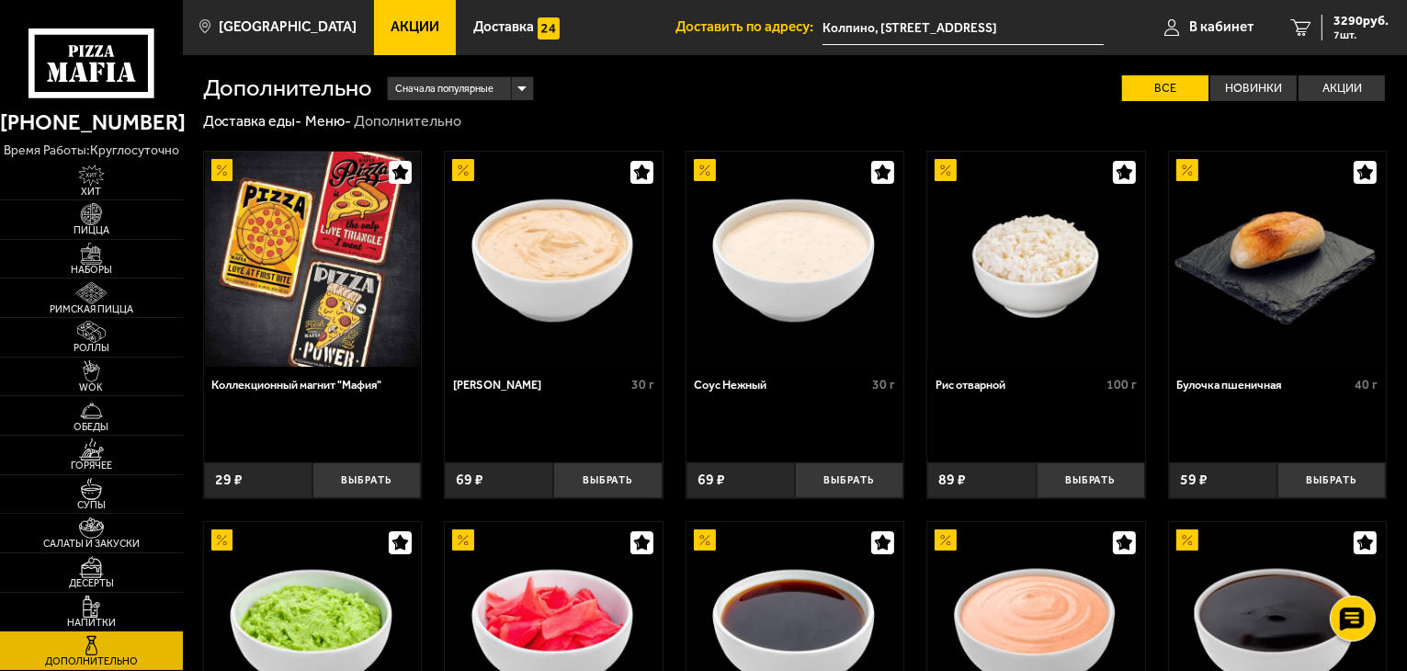
click at [150, 122] on link "[PHONE_NUMBER]" at bounding box center [91, 123] width 183 height 36
click at [938, 87] on div "Сначала популярные Все Новинки Акции Пожелания Острое блюдо" at bounding box center [880, 88] width 1015 height 27
click at [85, 106] on link "[PHONE_NUMBER]" at bounding box center [91, 123] width 183 height 36
click at [1188, 30] on link "В кабинет" at bounding box center [1209, 27] width 126 height 55
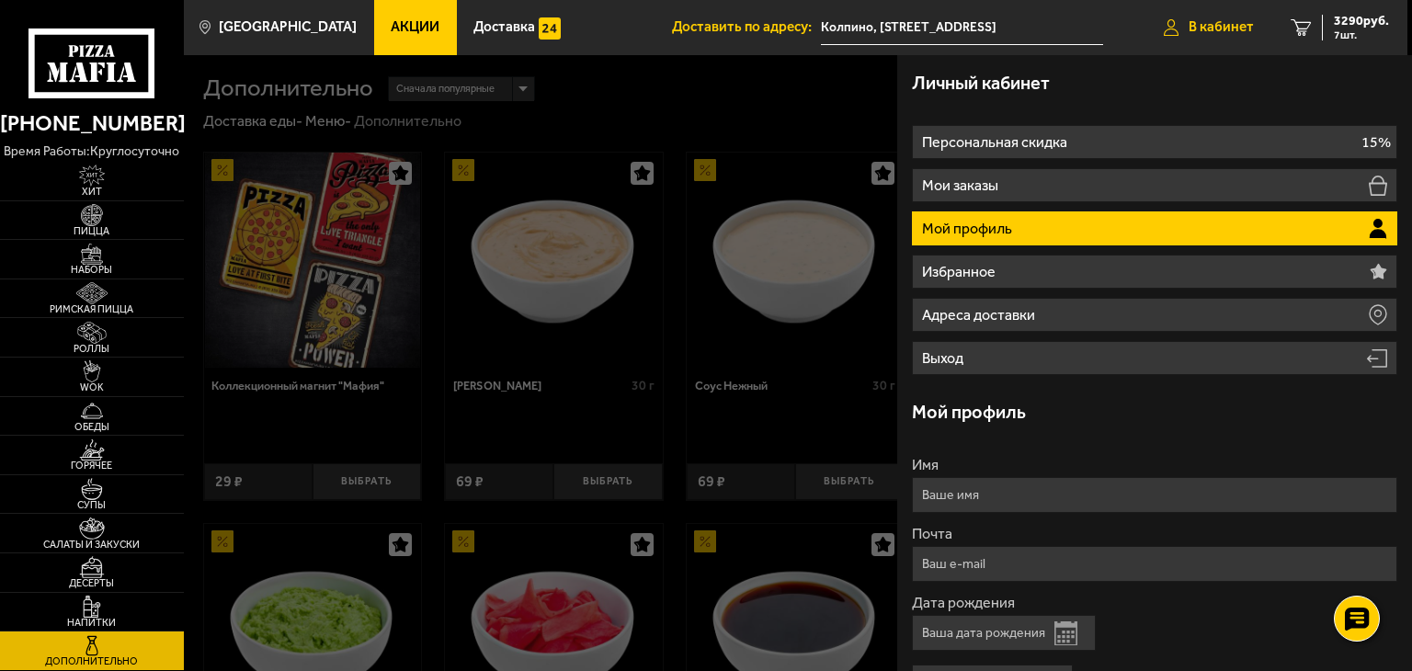
click at [1184, 34] on link "В кабинет" at bounding box center [1208, 27] width 127 height 55
click at [1197, 17] on link "В кабинет" at bounding box center [1208, 27] width 127 height 55
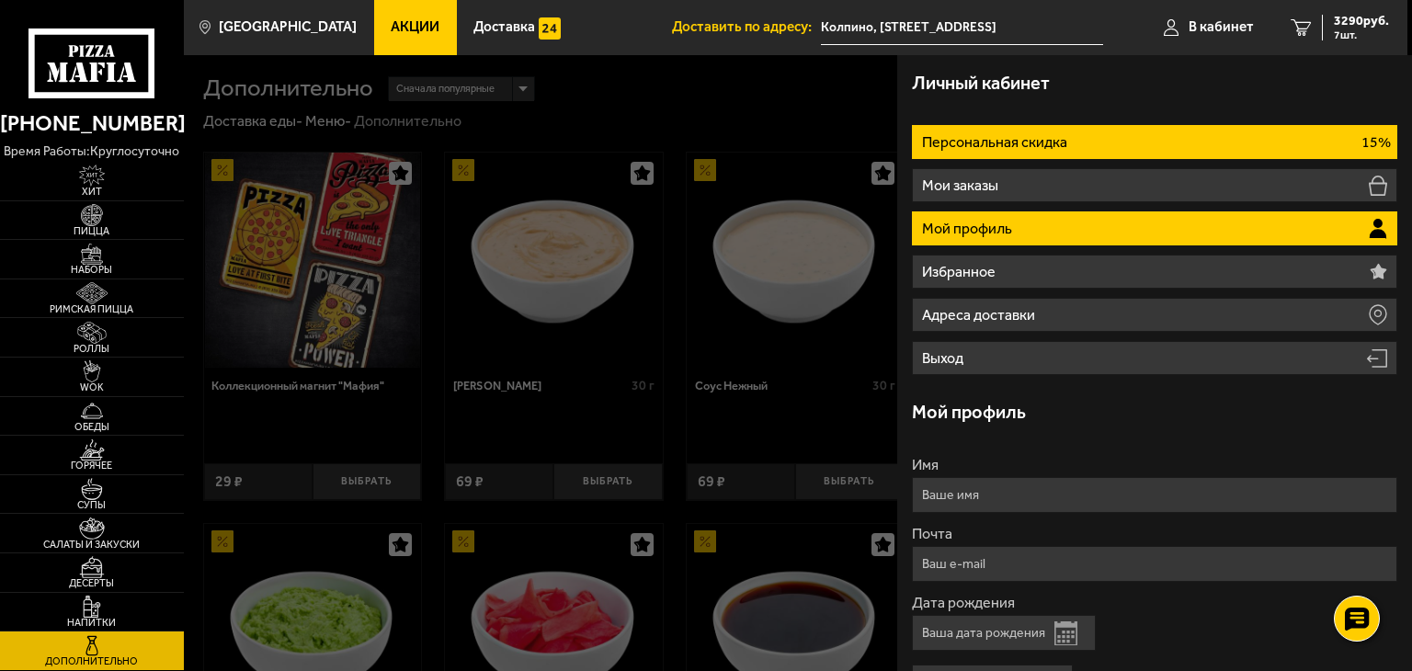
click at [1128, 125] on li "Персональная скидка 15%" at bounding box center [1154, 142] width 485 height 34
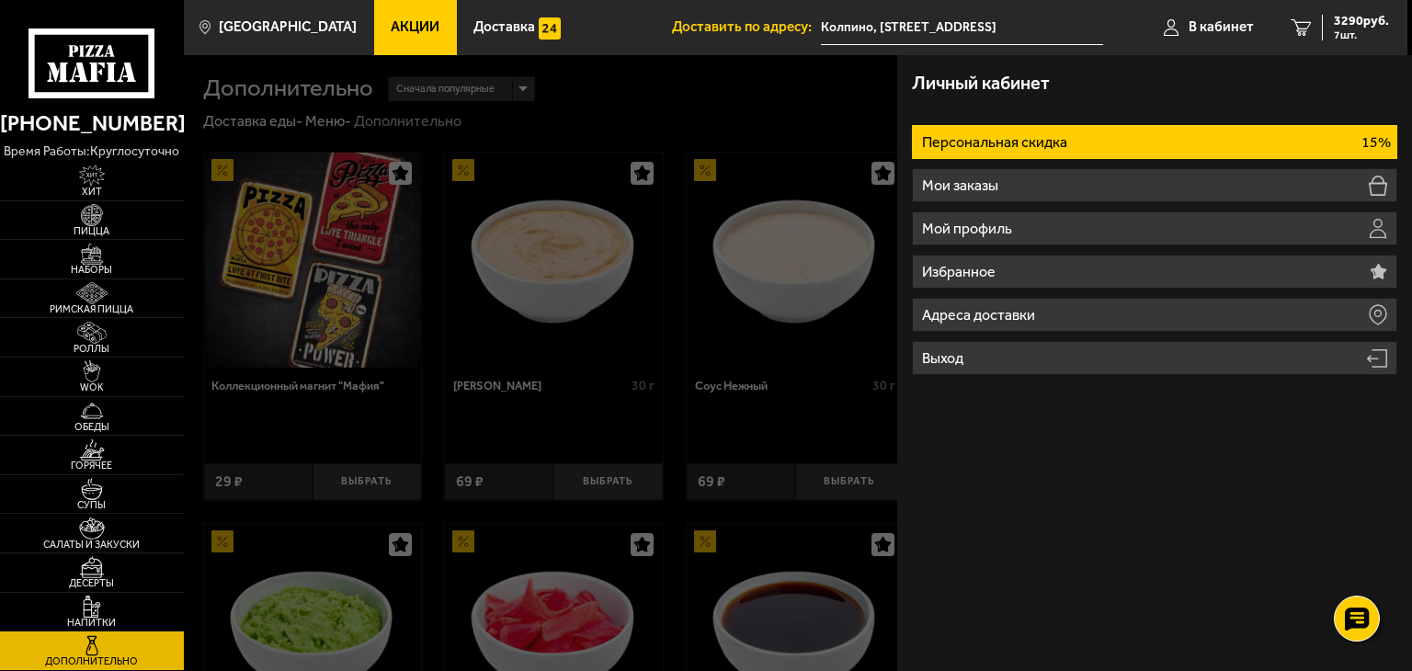
click at [1142, 147] on li "Персональная скидка 15%" at bounding box center [1154, 142] width 485 height 34
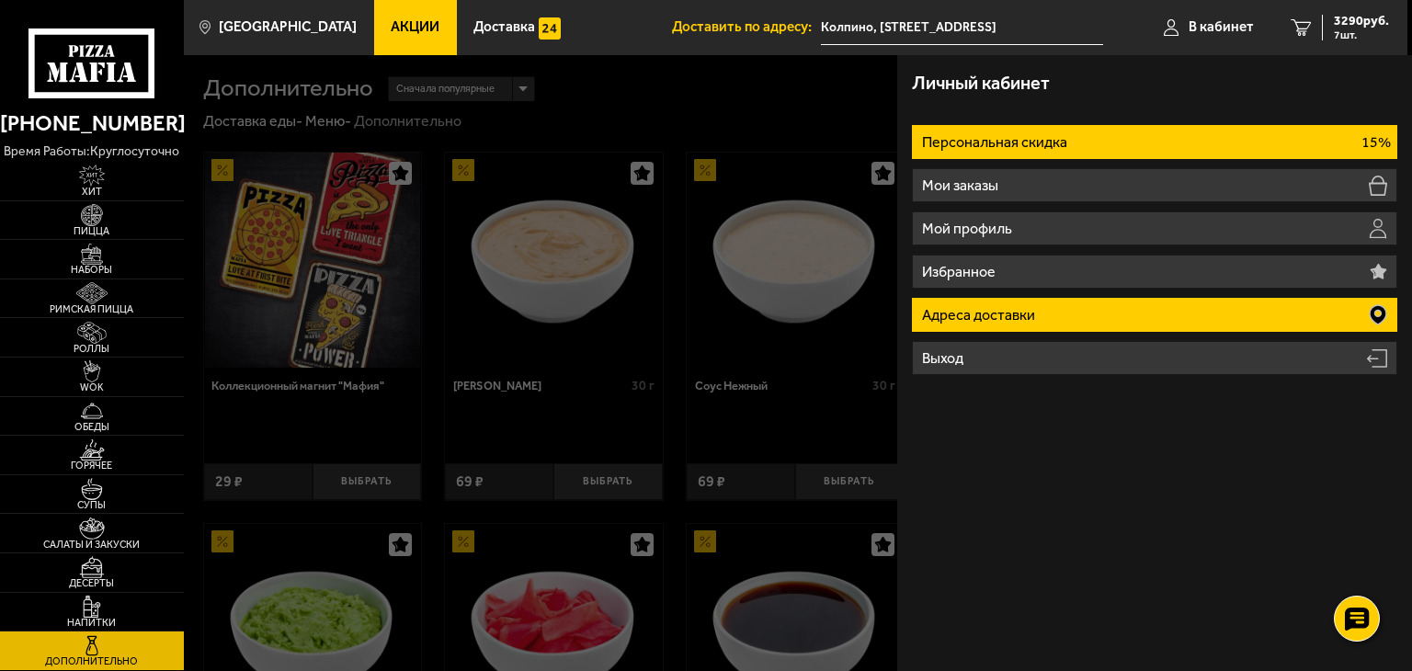
click at [1143, 310] on li "Адреса доставки" at bounding box center [1154, 315] width 485 height 34
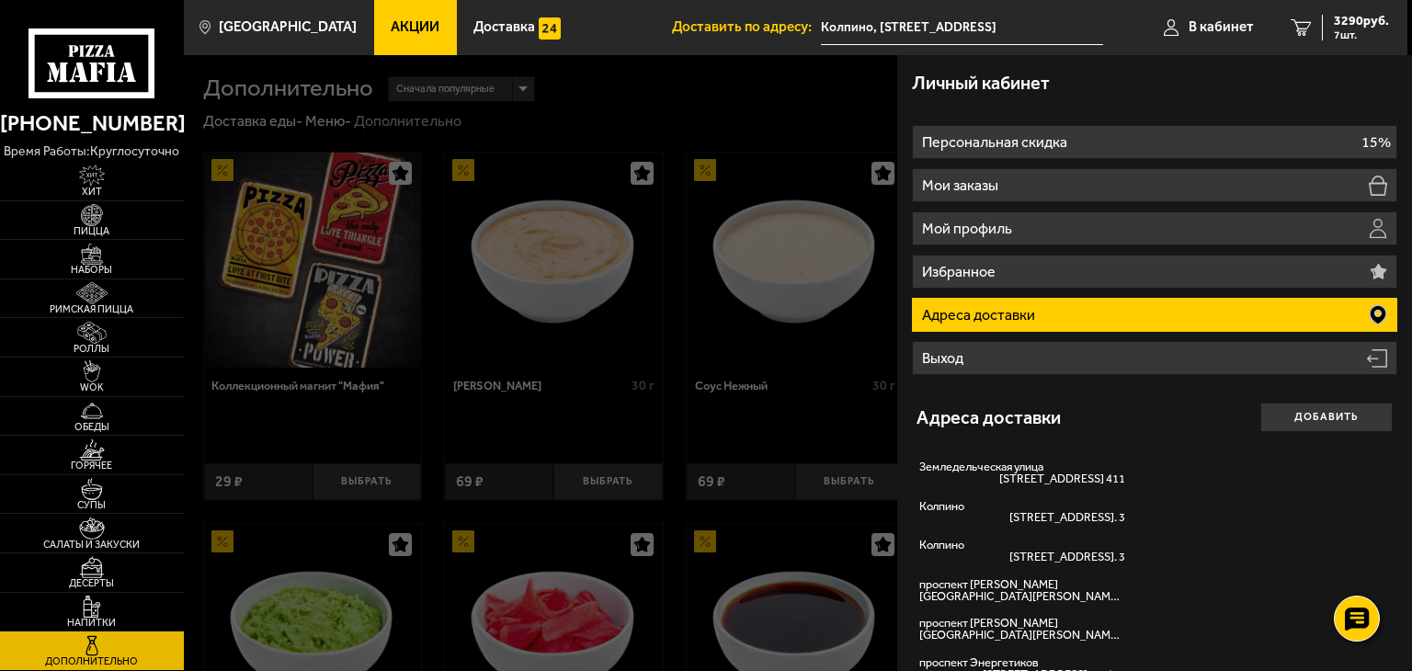
drag, startPoint x: 133, startPoint y: 122, endPoint x: 98, endPoint y: 126, distance: 35.1
click at [98, 126] on link "[PHONE_NUMBER]" at bounding box center [92, 124] width 184 height 36
click at [733, 65] on div at bounding box center [890, 390] width 1412 height 671
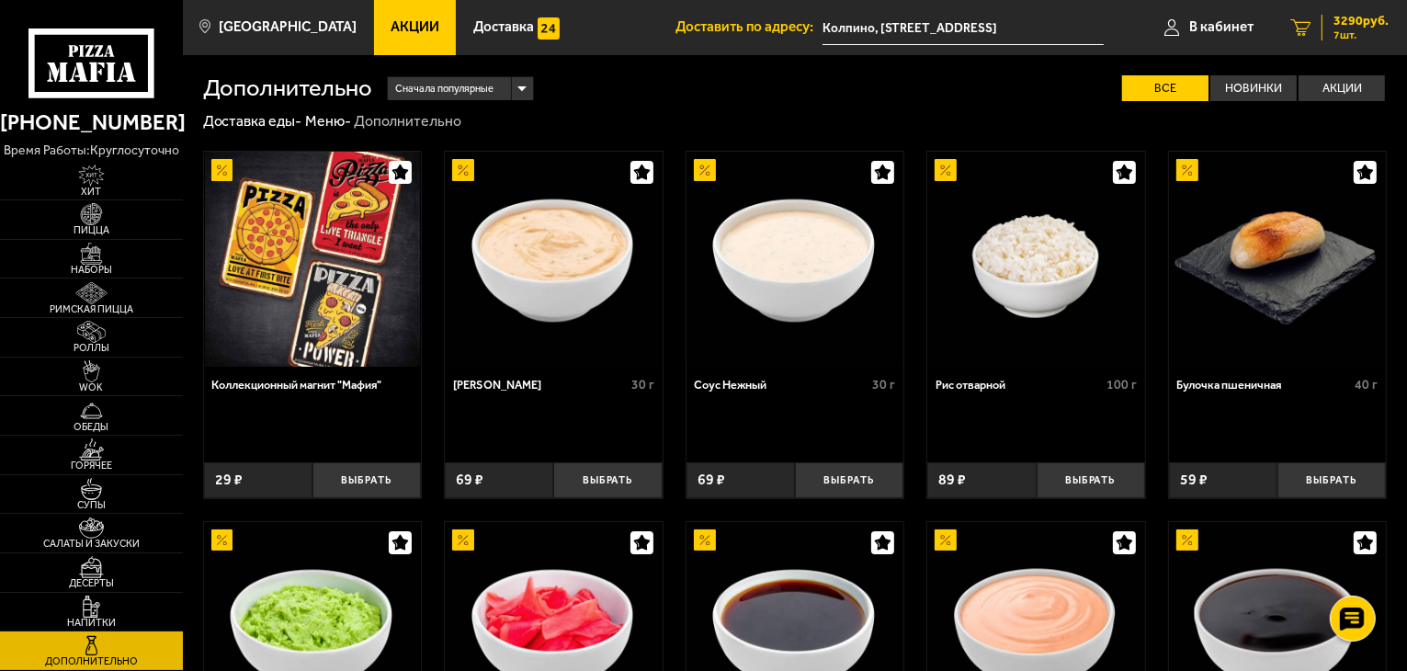
click at [1350, 35] on span "7 шт." at bounding box center [1360, 34] width 55 height 11
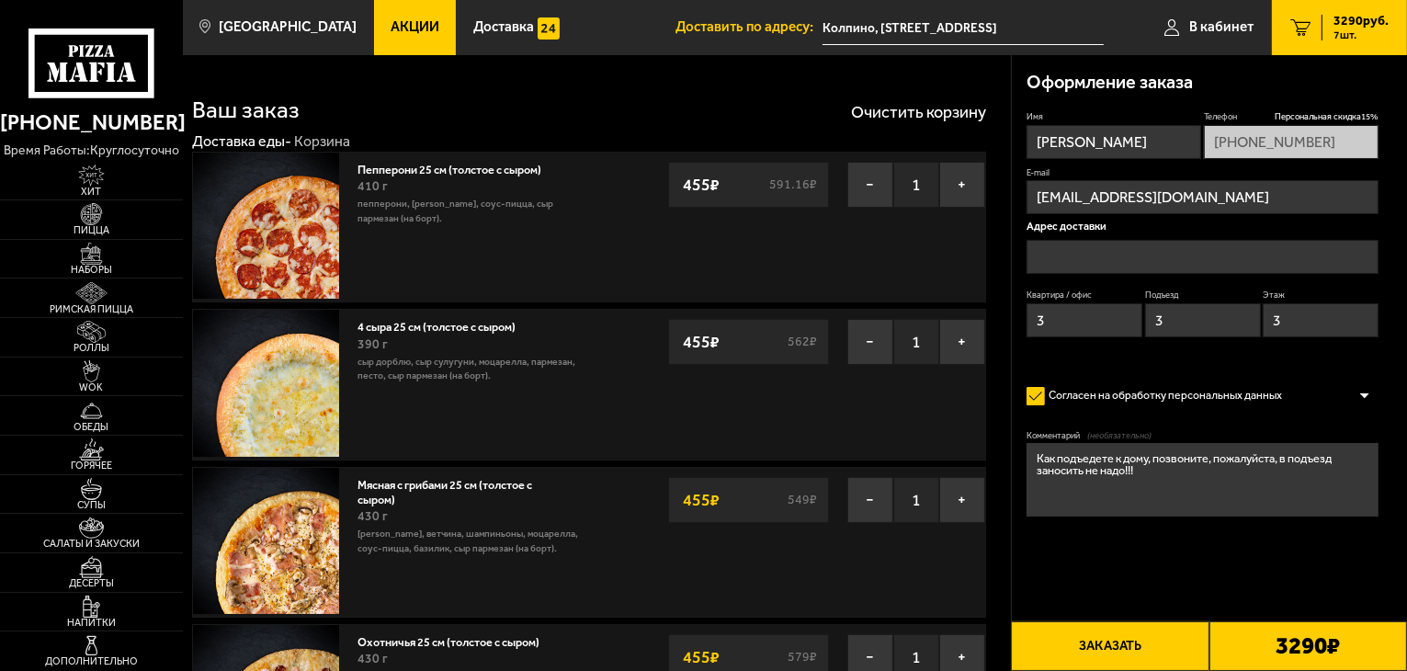
type input "Колпино, [STREET_ADDRESS]"
